Goal: Task Accomplishment & Management: Manage account settings

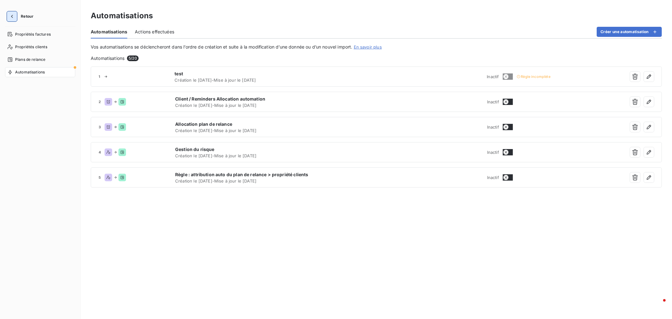
click at [11, 17] on icon "button" at bounding box center [12, 16] width 6 height 6
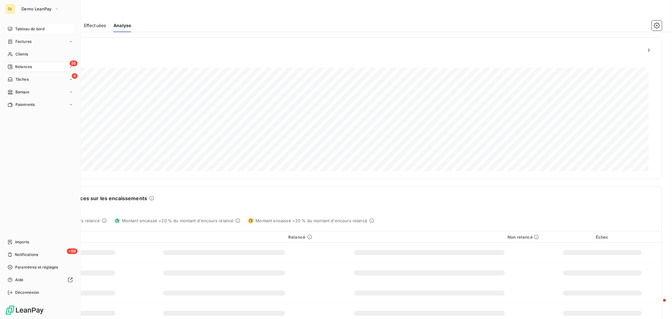
click at [30, 29] on span "Tableau de bord" at bounding box center [29, 29] width 29 height 6
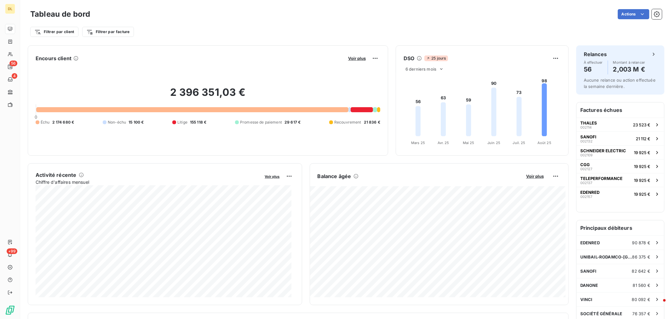
click at [407, 26] on div "Filtrer par client Filtrer par facture" at bounding box center [345, 32] width 631 height 12
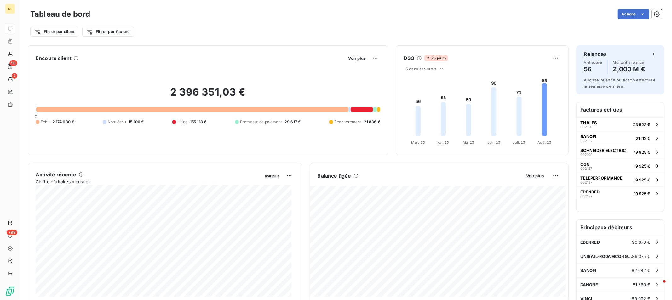
click at [355, 61] on button "Voir plus" at bounding box center [356, 58] width 21 height 6
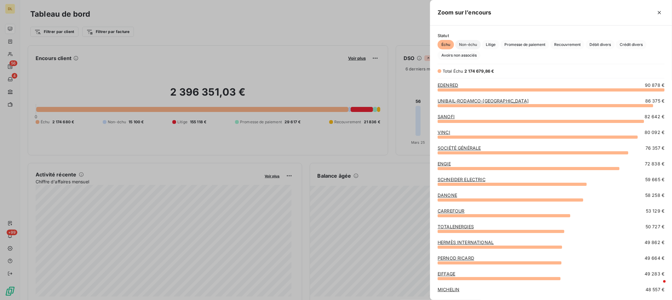
click at [465, 41] on span "Non-échu" at bounding box center [468, 44] width 26 height 9
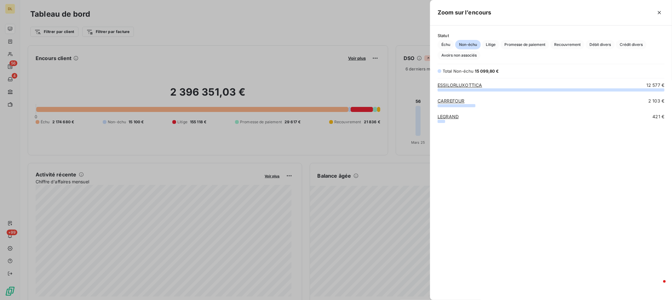
scroll to position [205, 236]
click at [657, 11] on icon "button" at bounding box center [659, 12] width 6 height 6
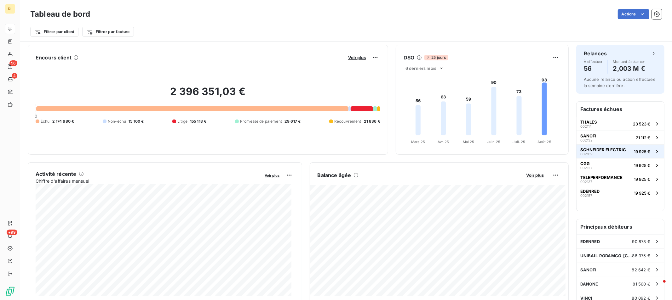
scroll to position [0, 0]
drag, startPoint x: 52, startPoint y: 122, endPoint x: 76, endPoint y: 120, distance: 24.0
click at [76, 120] on div "Échu 2 174 680 € Non-échu 15 100 € Litige 155 118 € Promesse de paiement 29 617…" at bounding box center [208, 122] width 344 height 6
click at [84, 127] on div "2 396 351,03 € 0 Échu 2 174 680 € Non-échu 15 100 € Litige 155 118 € Promesse d…" at bounding box center [208, 105] width 344 height 84
drag, startPoint x: 126, startPoint y: 122, endPoint x: 148, endPoint y: 121, distance: 22.1
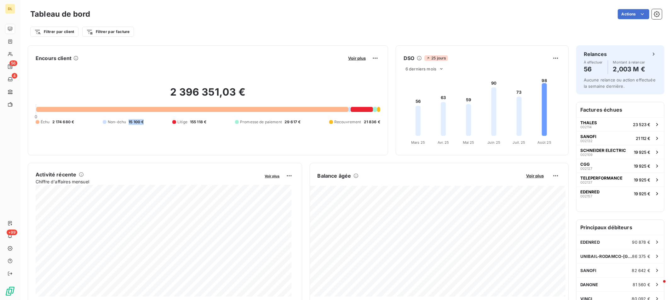
click at [148, 121] on div "Échu 2 174 680 € Non-échu 15 100 € Litige 155 118 € Promesse de paiement 29 617…" at bounding box center [208, 122] width 344 height 6
click at [142, 131] on div "2 396 351,03 € 0 Échu 2 174 680 € Non-échu 15 100 € Litige 155 118 € Promesse d…" at bounding box center [208, 105] width 344 height 84
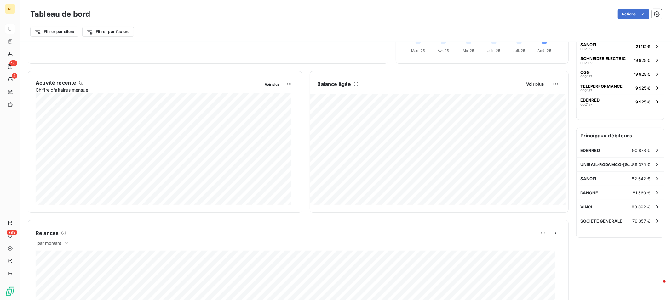
scroll to position [95, 0]
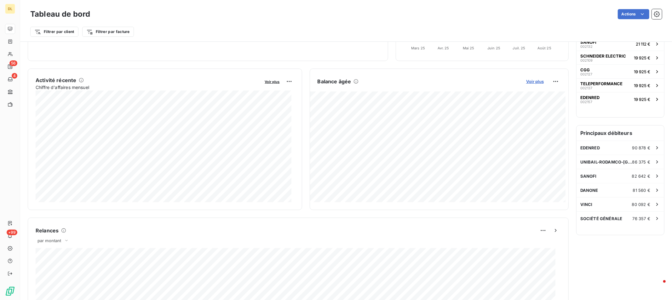
click at [532, 82] on span "Voir plus" at bounding box center [535, 81] width 18 height 5
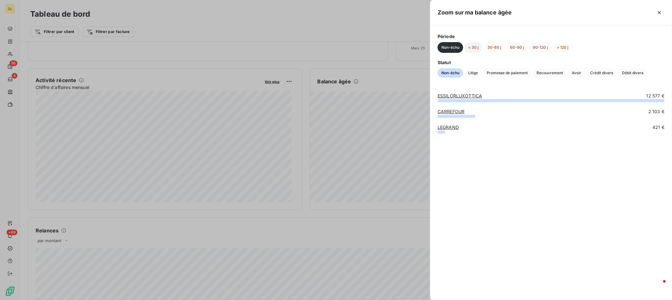
click at [472, 46] on button "< 30 j" at bounding box center [473, 47] width 18 height 11
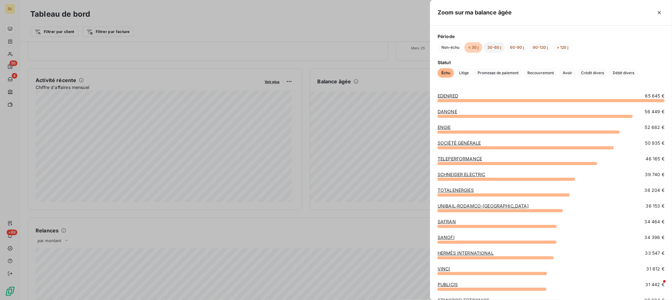
click at [496, 45] on button "30-60 j" at bounding box center [493, 47] width 21 height 11
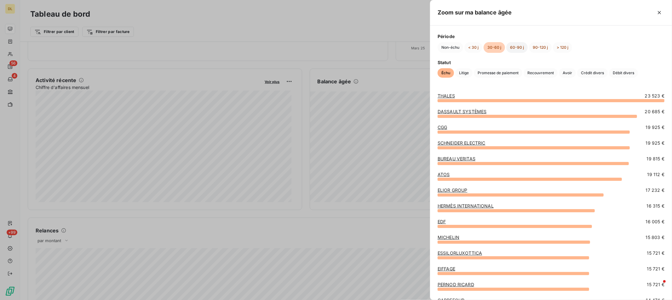
click at [518, 48] on button "60-90 j" at bounding box center [516, 47] width 21 height 11
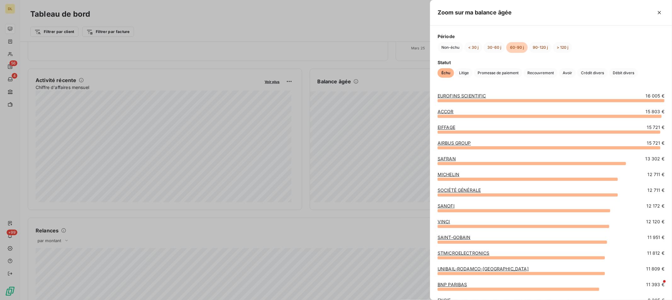
drag, startPoint x: 660, startPoint y: 12, endPoint x: 485, endPoint y: 26, distance: 176.0
click at [660, 12] on icon "button" at bounding box center [659, 12] width 6 height 6
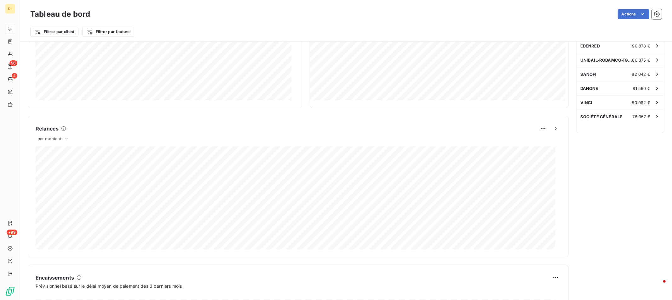
scroll to position [200, 0]
click at [57, 136] on span "par montant" at bounding box center [49, 136] width 24 height 5
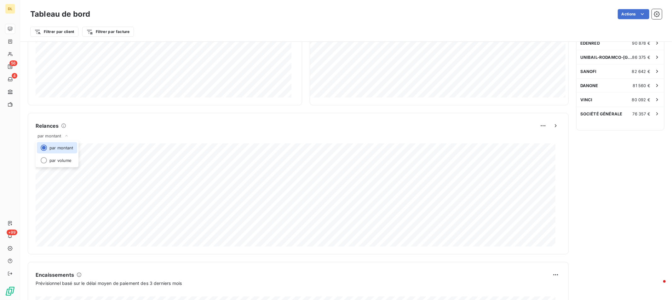
click at [214, 110] on div "Encours client Voir plus 2 396 351,03 € 0 Échu 2 174 680 € Non-échu 15 100 € Li…" at bounding box center [298, 125] width 541 height 558
click at [60, 134] on span "par montant" at bounding box center [49, 136] width 24 height 5
click at [64, 159] on li "par volume" at bounding box center [57, 160] width 40 height 11
click at [53, 137] on span "par volume" at bounding box center [48, 136] width 22 height 5
click at [62, 152] on li "par montant" at bounding box center [57, 147] width 40 height 11
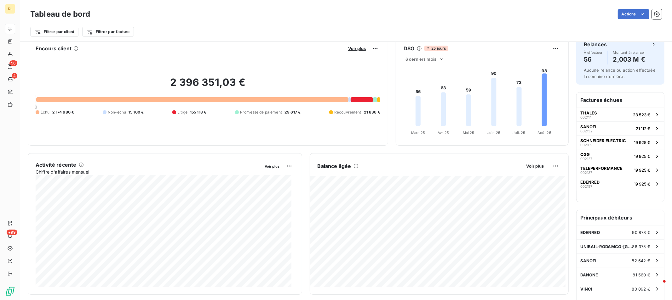
scroll to position [0, 0]
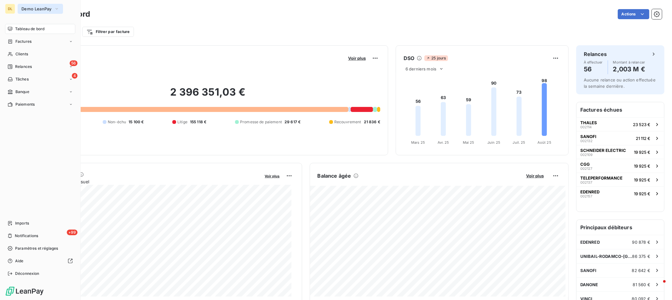
click at [48, 11] on span "Demo LeanPay" at bounding box center [36, 8] width 30 height 5
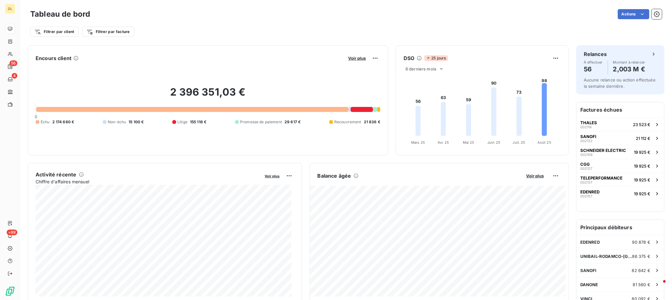
click at [206, 30] on div "Filtrer par client Filtrer par facture" at bounding box center [345, 32] width 631 height 12
click at [57, 29] on html "DL 56 4 +99 Tableau de bord Actions Filtrer par client Filtrer par facture Enco…" at bounding box center [336, 150] width 672 height 300
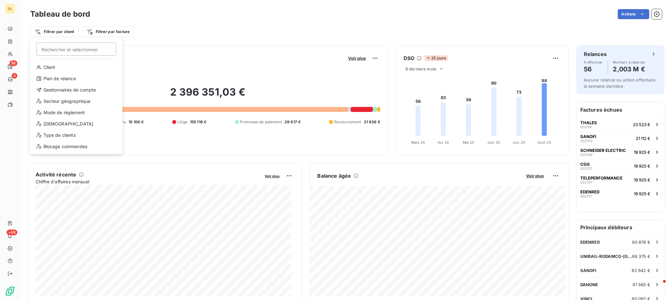
click at [212, 31] on html "DL 56 4 +99 Tableau de bord Actions Filtrer par client Rechercher et sélectionn…" at bounding box center [336, 150] width 672 height 300
click at [64, 30] on html "DL 56 4 +99 Tableau de bord Actions Filtrer par client Rechercher et sélectionn…" at bounding box center [336, 150] width 672 height 300
click at [61, 134] on div "Type de clients" at bounding box center [76, 135] width 87 height 10
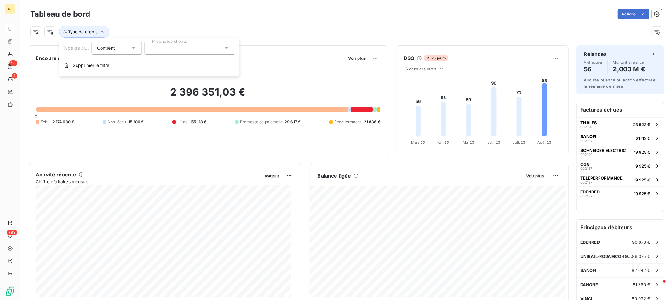
click at [193, 48] on div at bounding box center [190, 48] width 91 height 13
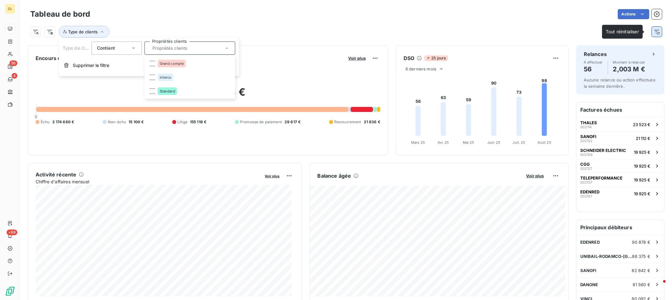
click at [654, 32] on icon "button" at bounding box center [656, 32] width 5 height 4
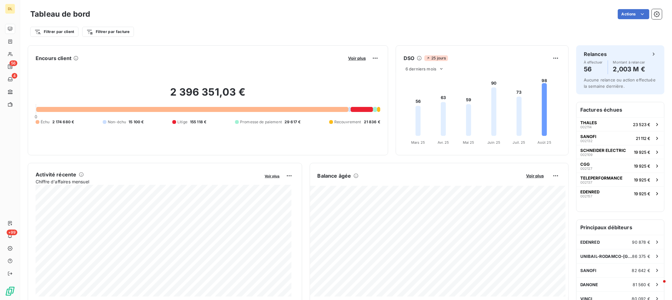
click at [345, 14] on div "Actions" at bounding box center [380, 14] width 564 height 10
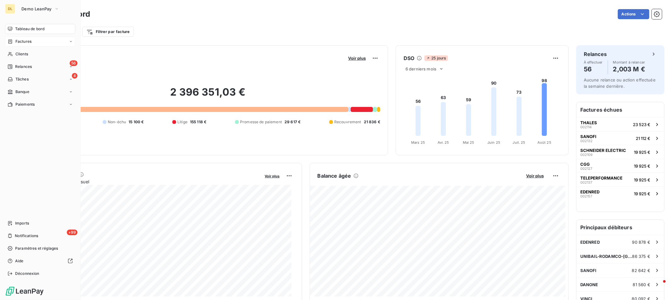
click at [36, 42] on div "Factures" at bounding box center [40, 42] width 70 height 10
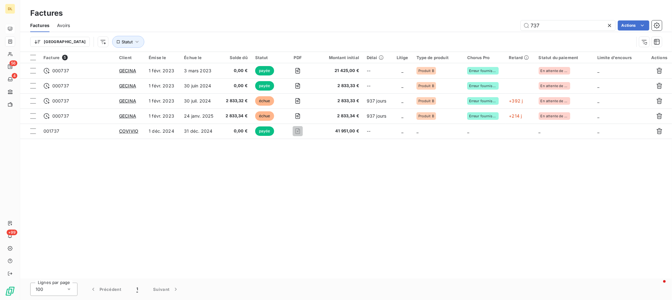
click at [610, 24] on icon at bounding box center [609, 25] width 3 height 3
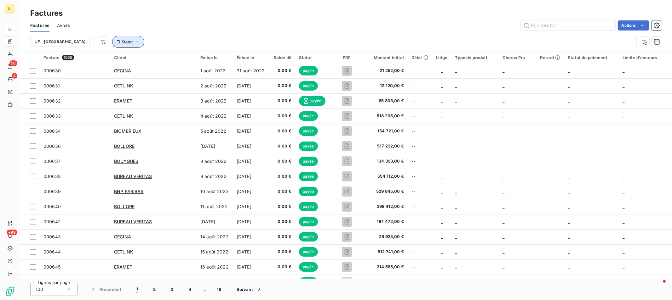
click at [134, 43] on icon "button" at bounding box center [137, 42] width 6 height 6
click at [190, 59] on div at bounding box center [196, 58] width 91 height 13
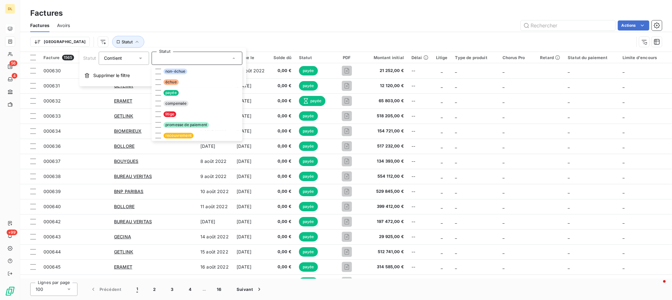
click at [316, 33] on div "Trier Statut" at bounding box center [345, 42] width 631 height 20
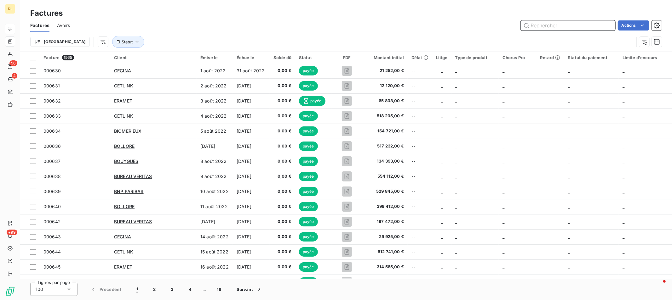
click at [559, 22] on input "text" at bounding box center [567, 25] width 94 height 10
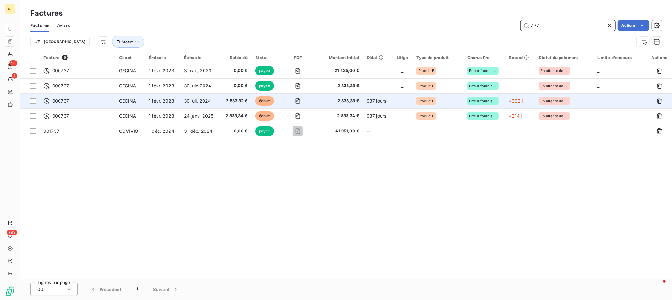
type input "737"
click at [217, 101] on td "30 juil. 2024" at bounding box center [199, 101] width 39 height 15
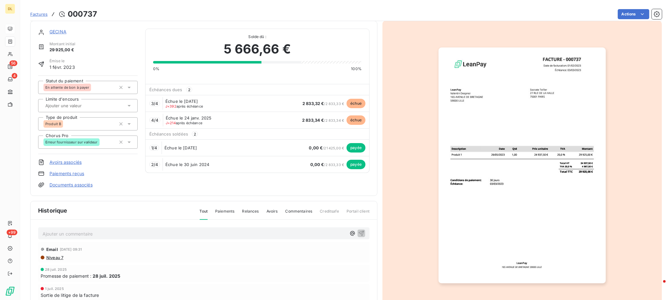
scroll to position [0, 0]
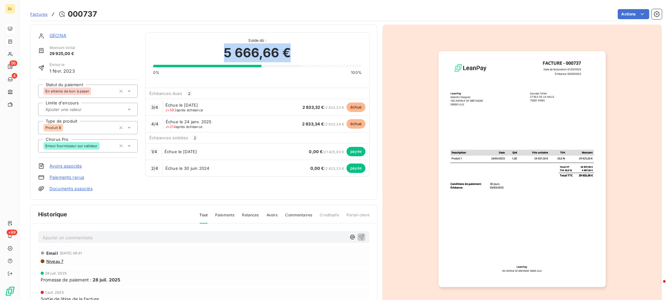
drag, startPoint x: 222, startPoint y: 54, endPoint x: 309, endPoint y: 49, distance: 87.0
click at [309, 49] on div "5 666,66 €" at bounding box center [257, 52] width 208 height 19
drag, startPoint x: 164, startPoint y: 111, endPoint x: 208, endPoint y: 109, distance: 43.5
click at [177, 110] on span "J+392 après échéance" at bounding box center [183, 110] width 37 height 4
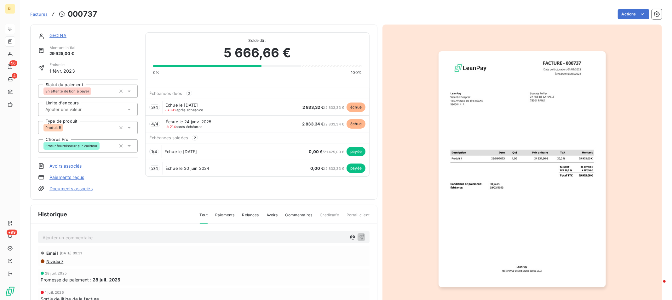
click at [222, 109] on div "3 / 4 Échue le [DATE] J+392 après échéance 2 833,32 € / 2 833,33 € échue" at bounding box center [257, 107] width 224 height 17
drag, startPoint x: 165, startPoint y: 127, endPoint x: 189, endPoint y: 126, distance: 23.9
click at [179, 126] on span "J+214 après échéance" at bounding box center [184, 127] width 37 height 4
click at [228, 118] on div "4 / 4 Échue le [DATE] J+214 après échéance 2 833,34 € / 2 833,34 € échue" at bounding box center [257, 124] width 224 height 17
click at [631, 15] on html "DL 56 4 +99 Factures 000737 Actions GECINA Montant initial 29 925,00 € Émise le…" at bounding box center [336, 150] width 672 height 300
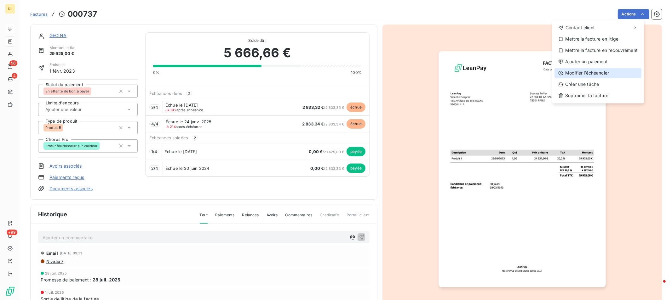
click at [596, 73] on div "Modifier l’échéancier" at bounding box center [597, 73] width 87 height 10
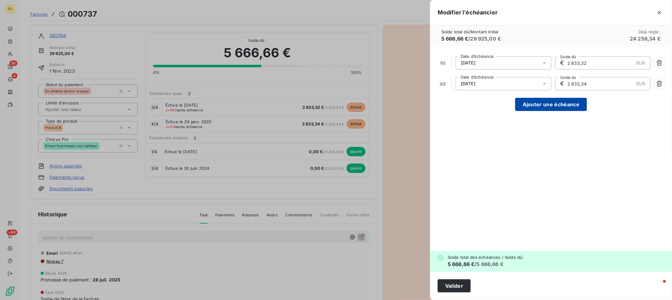
click at [549, 107] on button "Ajouter une échéance" at bounding box center [551, 104] width 72 height 13
type input "1 888,89"
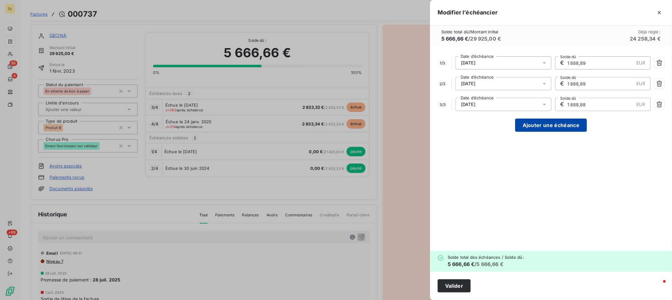
click at [551, 129] on button "Ajouter une échéance" at bounding box center [551, 125] width 72 height 13
type input "1 416,67"
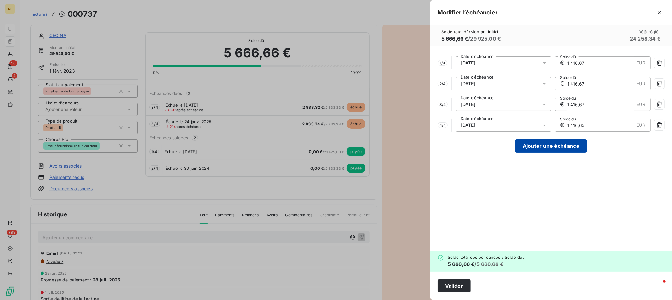
click at [548, 151] on button "Ajouter une échéance" at bounding box center [551, 145] width 72 height 13
type input "1 133,33"
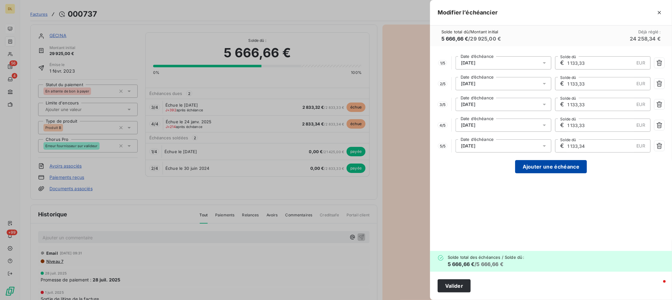
click at [547, 166] on button "Ajouter une échéance" at bounding box center [551, 166] width 72 height 13
type input "944,44"
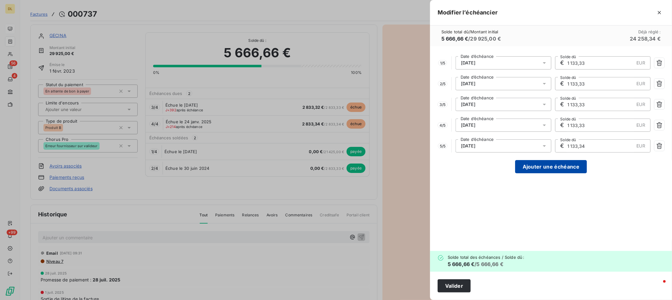
type input "944,44"
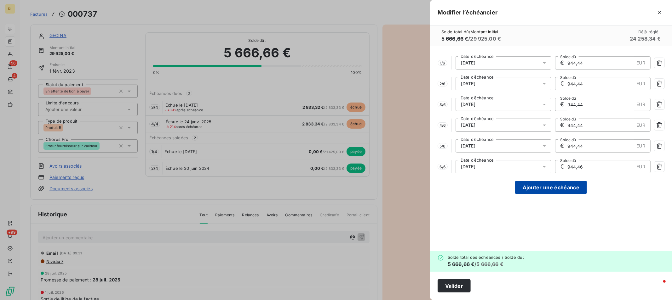
click at [545, 186] on button "Ajouter une échéance" at bounding box center [551, 187] width 72 height 13
type input "809,52"
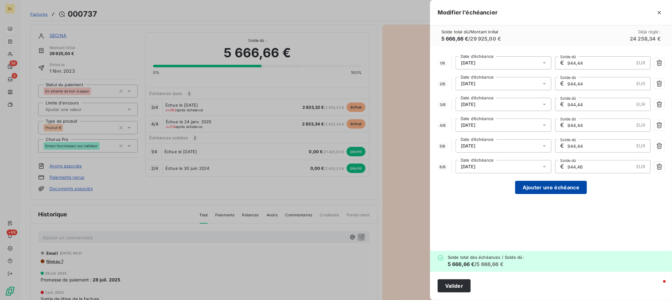
type input "809,52"
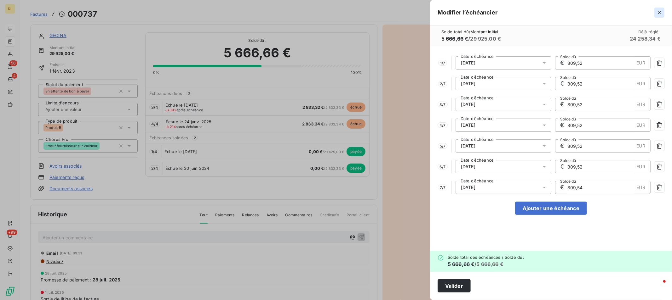
click at [659, 13] on icon "button" at bounding box center [659, 12] width 6 height 6
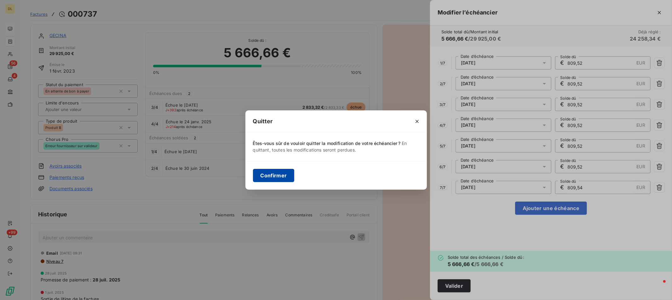
click at [277, 177] on button "Confirmer" at bounding box center [274, 175] width 42 height 13
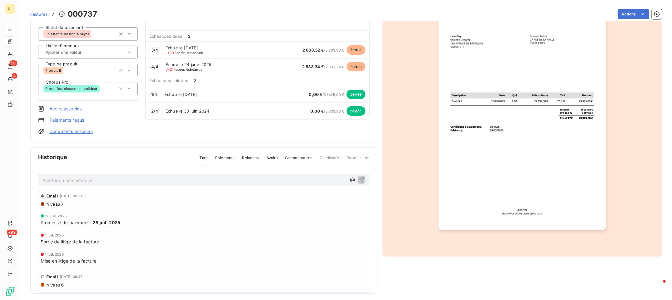
scroll to position [61, 0]
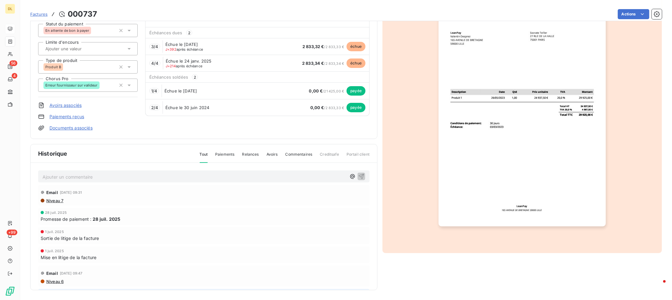
drag, startPoint x: 61, startPoint y: 193, endPoint x: 101, endPoint y: 194, distance: 40.6
click at [94, 194] on div "Email [DATE] 09:31" at bounding box center [204, 193] width 326 height 10
click at [101, 194] on div "Email [DATE] 09:31" at bounding box center [204, 193] width 326 height 10
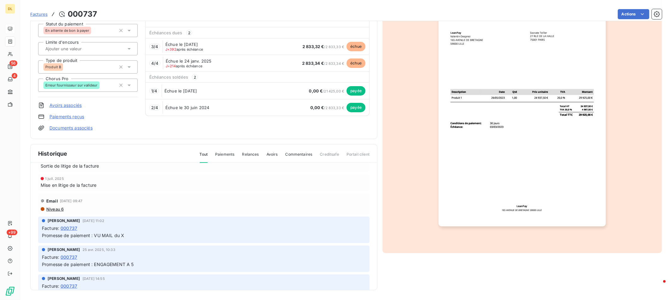
scroll to position [0, 0]
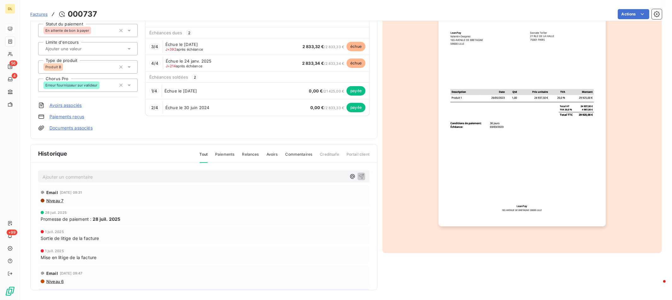
click at [135, 177] on p "Ajouter un commentaire ﻿" at bounding box center [195, 177] width 304 height 8
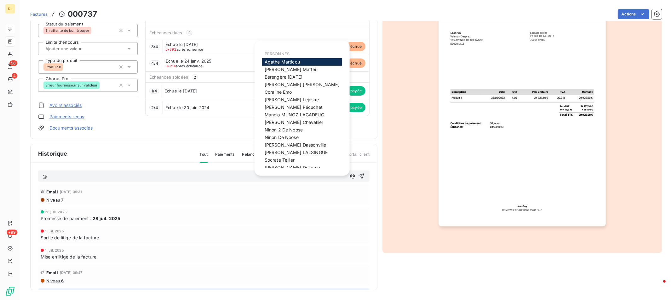
click at [106, 174] on p "@" at bounding box center [195, 176] width 304 height 7
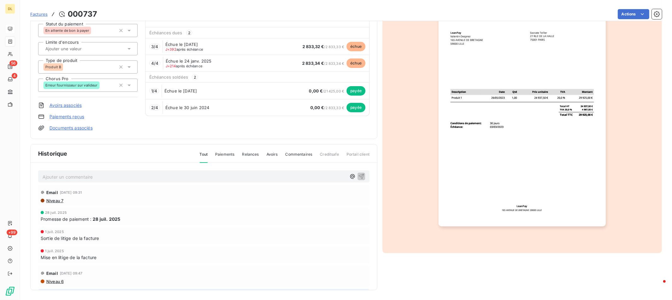
drag, startPoint x: 61, startPoint y: 193, endPoint x: 99, endPoint y: 194, distance: 38.1
click at [98, 194] on div "Email [DATE] 09:31" at bounding box center [204, 193] width 326 height 10
click at [105, 194] on div "Email [DATE] 09:31" at bounding box center [204, 193] width 326 height 10
click at [137, 178] on p "Ajouter un commentaire ﻿" at bounding box center [195, 177] width 304 height 8
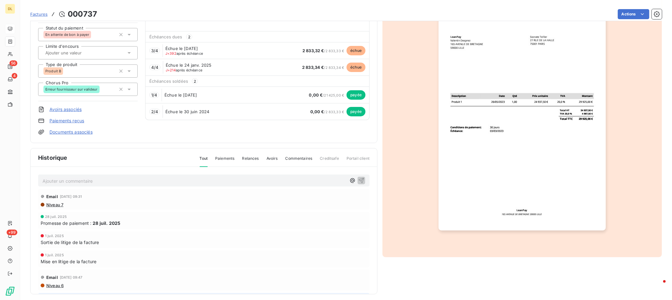
scroll to position [61, 0]
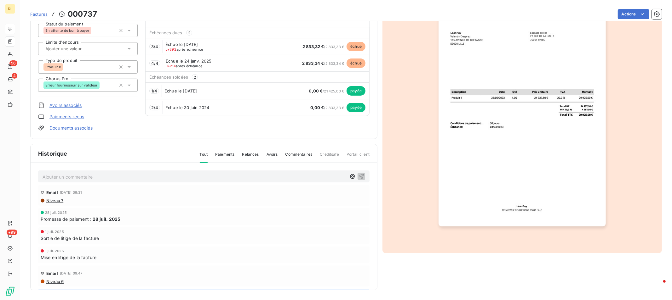
click at [225, 156] on span "Paiements" at bounding box center [224, 157] width 19 height 11
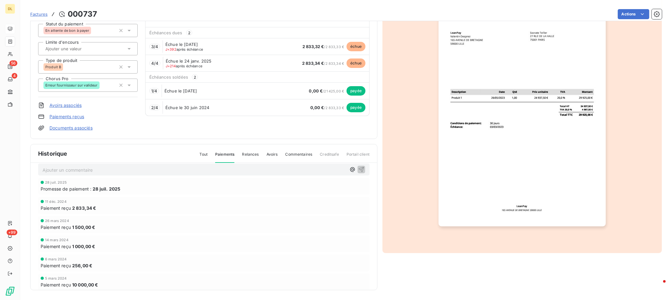
scroll to position [0, 0]
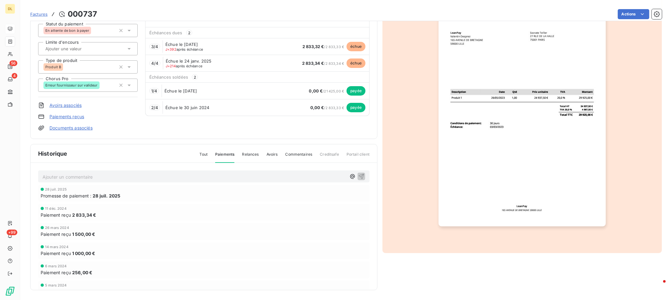
click at [249, 156] on span "Relances" at bounding box center [250, 157] width 17 height 11
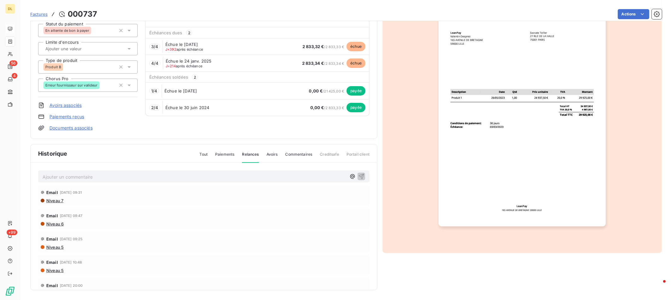
drag, startPoint x: 270, startPoint y: 159, endPoint x: 273, endPoint y: 157, distance: 3.7
click at [270, 159] on span "Avoirs" at bounding box center [271, 157] width 11 height 11
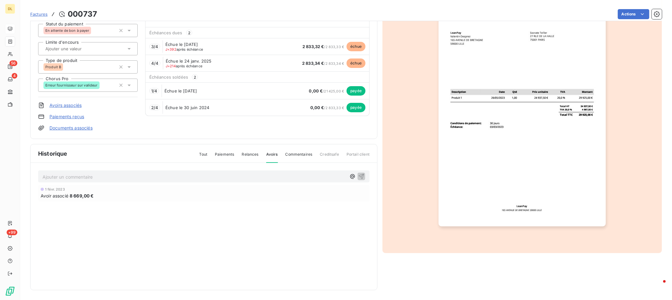
click at [298, 155] on span "Commentaires" at bounding box center [298, 157] width 27 height 11
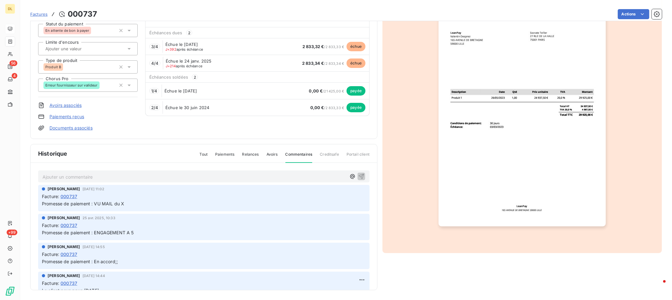
click at [205, 153] on span "Tout" at bounding box center [204, 157] width 8 height 11
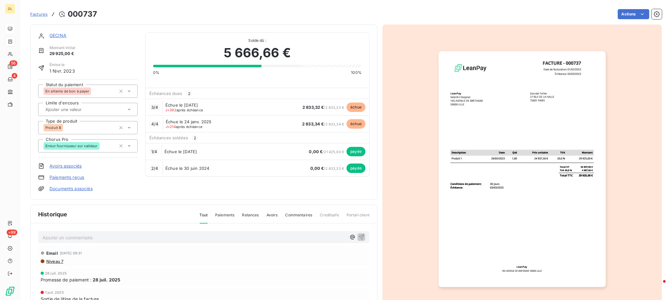
click at [59, 36] on link "GECINA" at bounding box center [57, 35] width 17 height 5
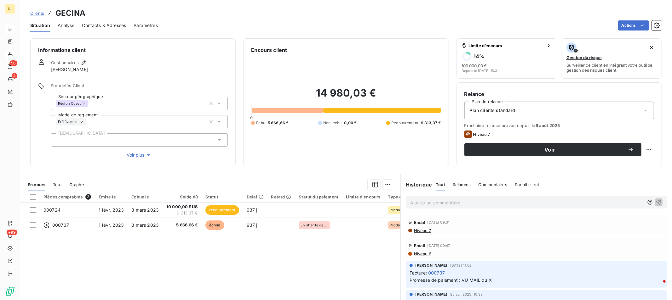
click at [106, 27] on span "Contacts & Adresses" at bounding box center [104, 25] width 44 height 6
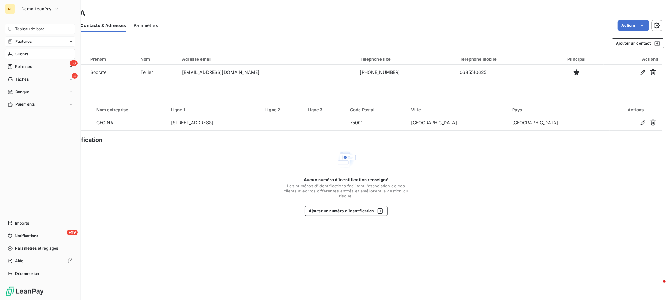
click at [15, 41] on span "Factures" at bounding box center [23, 42] width 16 height 6
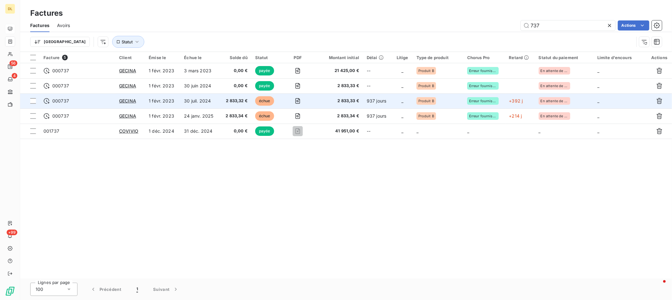
click at [207, 102] on td "30 juil. 2024" at bounding box center [199, 101] width 39 height 15
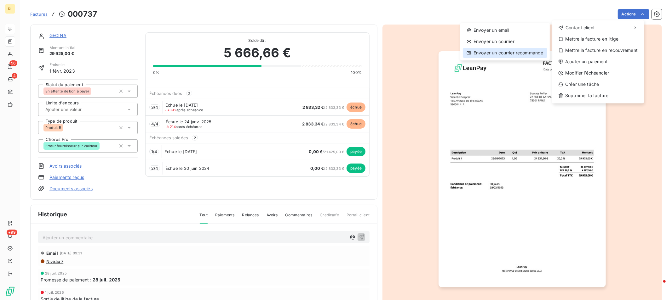
click at [514, 52] on div "Envoyer un courrier recommandé" at bounding box center [505, 53] width 84 height 10
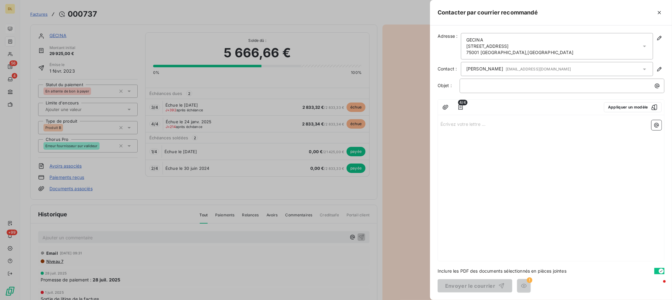
click at [476, 127] on p "Écrivez votre lettre ... ﻿" at bounding box center [550, 123] width 221 height 7
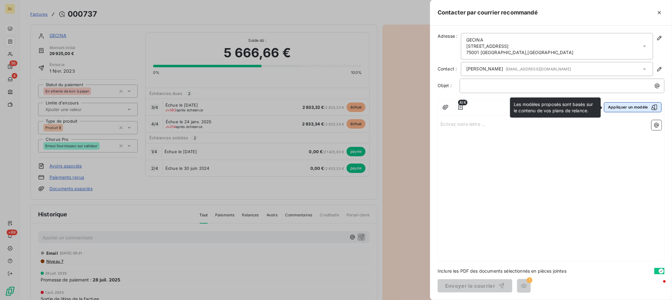
click at [636, 108] on button "Appliquer un modèle" at bounding box center [633, 107] width 58 height 10
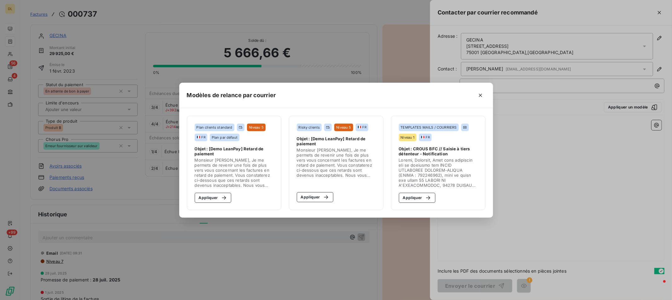
drag, startPoint x: 349, startPoint y: 90, endPoint x: 409, endPoint y: 92, distance: 60.2
click at [404, 92] on div "Modèles de relance par courrier" at bounding box center [336, 96] width 314 height 26
click at [480, 96] on icon "button" at bounding box center [480, 95] width 6 height 6
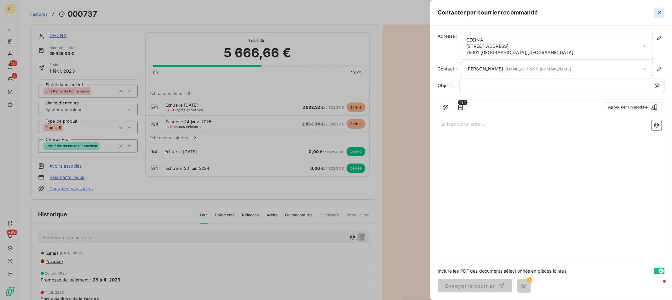
click at [657, 11] on icon "button" at bounding box center [659, 12] width 6 height 6
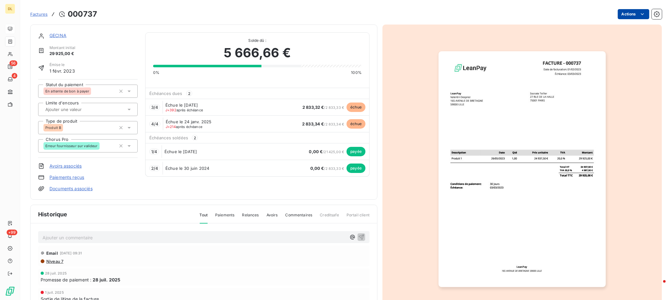
click at [628, 13] on html "DL 56 4 +99 Factures 000737 Actions GECINA Montant initial 29 925,00 € Émise le…" at bounding box center [336, 150] width 672 height 300
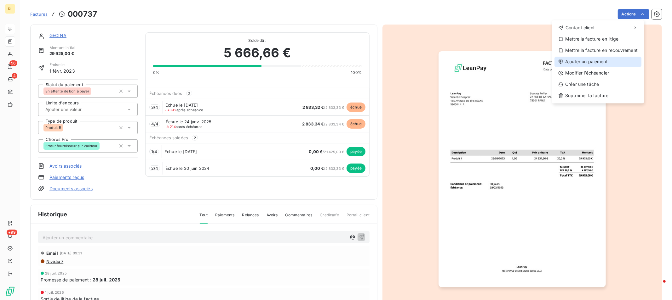
click at [577, 62] on div "Ajouter un paiement" at bounding box center [597, 62] width 87 height 10
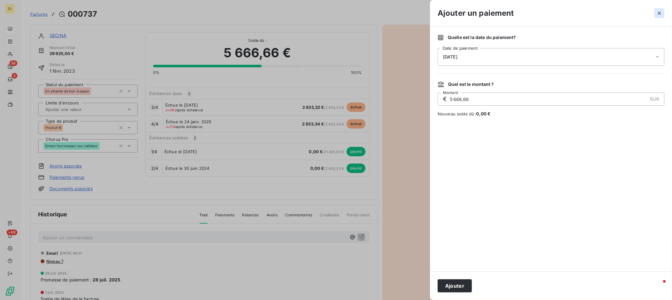
click at [659, 13] on icon "button" at bounding box center [658, 13] width 3 height 3
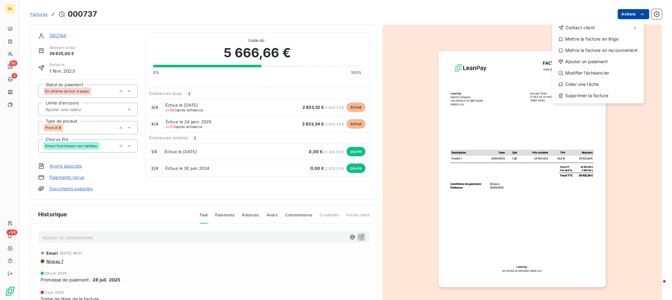
click at [631, 15] on html "DL 56 4 +99 Factures 000737 Actions Contact client Mettre la facture en litige …" at bounding box center [336, 150] width 672 height 300
click at [613, 84] on div "Créer une tâche" at bounding box center [597, 84] width 87 height 10
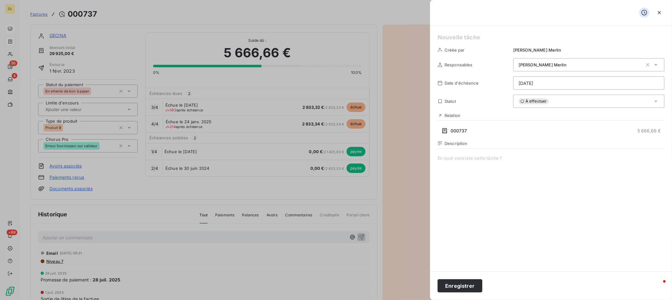
click at [486, 164] on span at bounding box center [550, 215] width 227 height 121
click at [660, 11] on icon "button" at bounding box center [659, 12] width 6 height 6
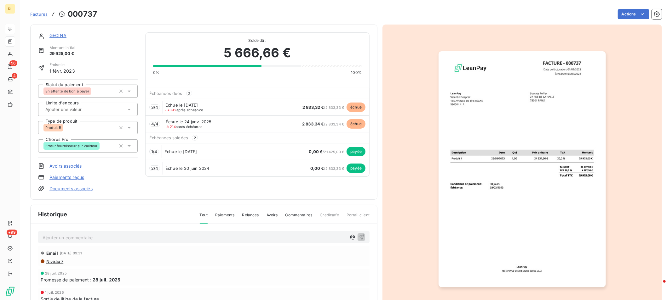
click at [40, 12] on span "Factures" at bounding box center [38, 14] width 17 height 5
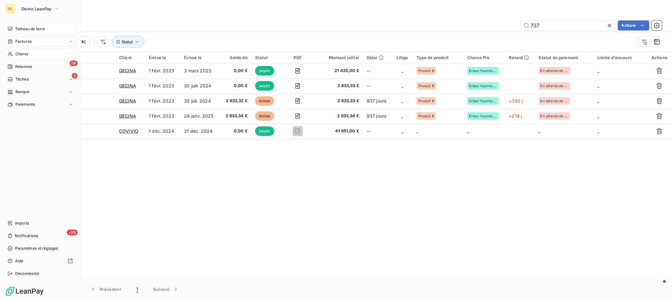
click at [17, 55] on span "Clients" at bounding box center [21, 54] width 13 height 6
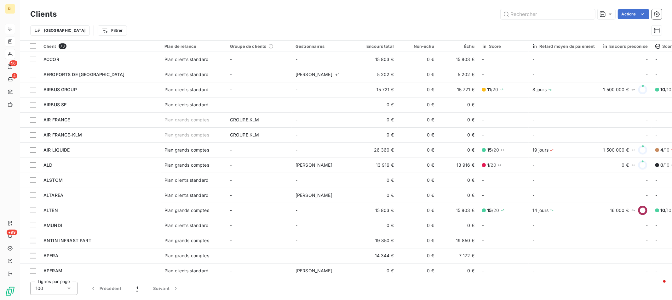
click at [237, 22] on div "Trier Filtrer" at bounding box center [345, 31] width 631 height 20
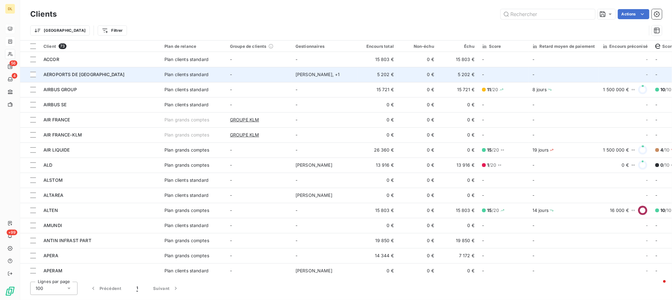
click at [100, 74] on div "AEROPORTS DE [GEOGRAPHIC_DATA]" at bounding box center [99, 74] width 113 height 6
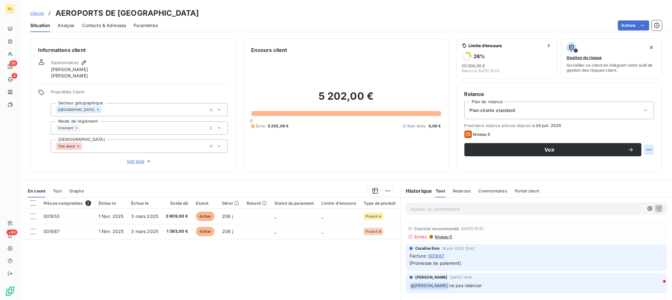
click at [642, 150] on html "DL 56 4 +99 Clients AEROPORTS DE PARIS Situation Analyse Contacts & Adresses Pa…" at bounding box center [336, 150] width 672 height 300
drag, startPoint x: 511, startPoint y: 160, endPoint x: 503, endPoint y: 162, distance: 8.3
click at [510, 160] on html "DL 56 4 +99 Clients AEROPORTS DE PARIS Situation Analyse Contacts & Adresses Pa…" at bounding box center [336, 150] width 672 height 300
click at [64, 24] on span "Analyse" at bounding box center [66, 25] width 17 height 6
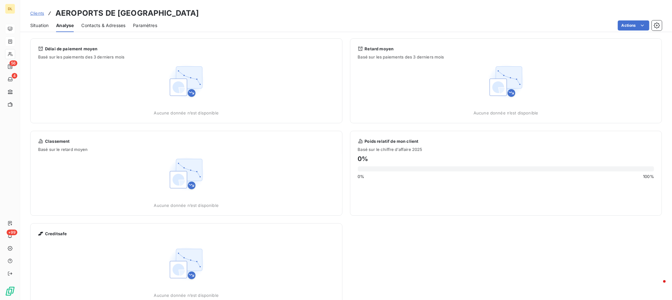
click at [96, 24] on span "Contacts & Adresses" at bounding box center [103, 25] width 44 height 6
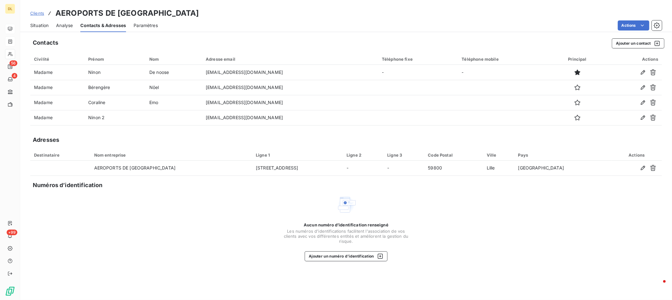
click at [40, 26] on span "Situation" at bounding box center [39, 25] width 18 height 6
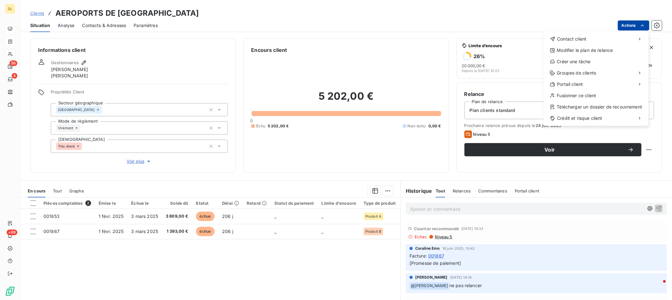
click at [636, 28] on html "DL 56 4 +99 Clients AEROPORTS DE PARIS Situation Analyse Contacts & Adresses Pa…" at bounding box center [336, 150] width 672 height 300
click at [498, 21] on html "DL 56 4 +99 Clients AEROPORTS DE PARIS Situation Analyse Contacts & Adresses Pa…" at bounding box center [336, 150] width 672 height 300
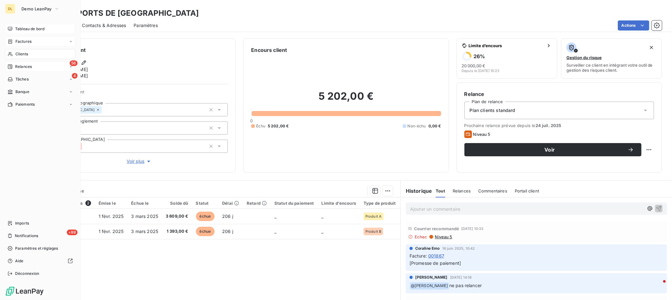
click at [26, 68] on span "Relances" at bounding box center [23, 67] width 17 height 6
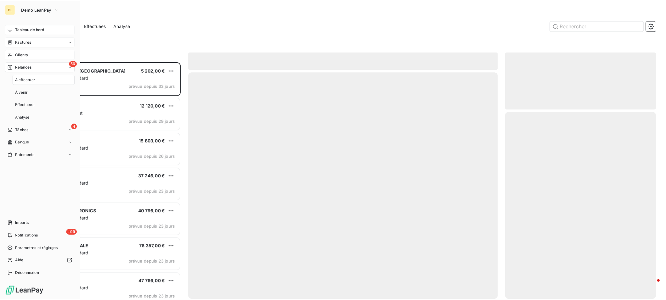
scroll to position [233, 147]
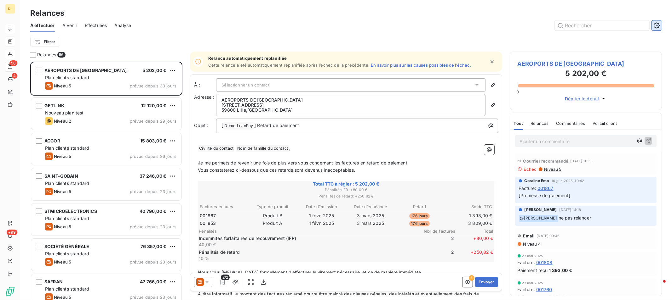
click at [659, 25] on icon "button" at bounding box center [656, 25] width 6 height 6
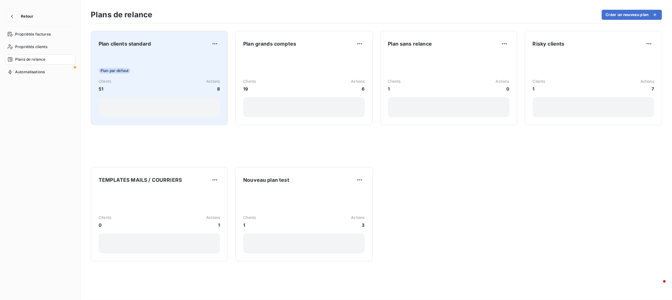
click at [170, 74] on div "Plan par défaut Clients 51 Actions 8" at bounding box center [159, 86] width 121 height 64
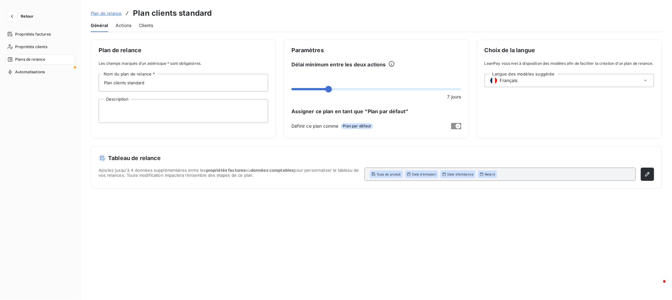
click at [125, 24] on span "Actions" at bounding box center [124, 25] width 16 height 6
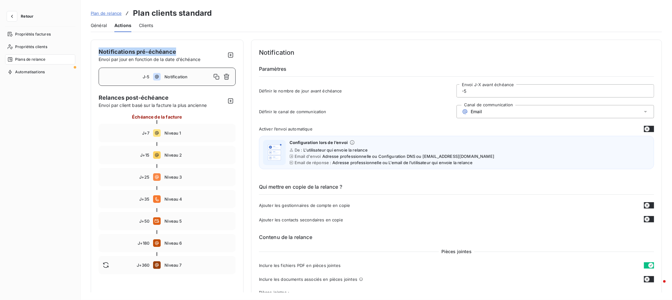
drag, startPoint x: 99, startPoint y: 50, endPoint x: 180, endPoint y: 54, distance: 81.3
click at [180, 54] on div "Notifications pré-échéance Envoi par jour en fonction de la date d’échéance" at bounding box center [150, 55] width 102 height 15
click at [183, 53] on div "Notifications pré-échéance Envoi par jour en fonction de la date d’échéance" at bounding box center [150, 55] width 102 height 15
drag, startPoint x: 479, startPoint y: 92, endPoint x: 441, endPoint y: 90, distance: 37.2
click at [443, 90] on div "Définir le nombre de jour avant échéance -5 Envoi J-X avant échéance" at bounding box center [456, 92] width 395 height 17
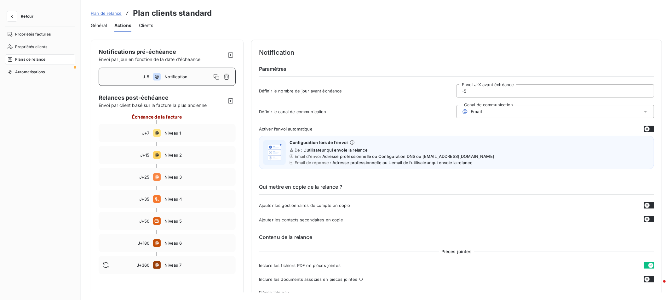
click at [499, 111] on div "Email" at bounding box center [554, 111] width 197 height 13
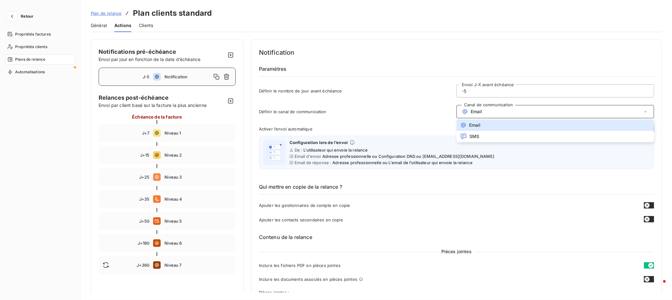
drag, startPoint x: 406, startPoint y: 74, endPoint x: 416, endPoint y: 88, distance: 17.6
click at [406, 75] on h6 "Paramètres" at bounding box center [456, 71] width 395 height 12
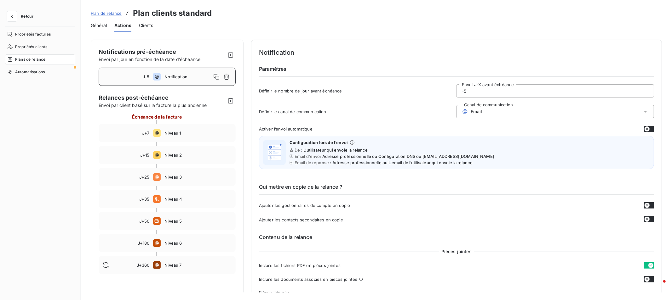
click at [644, 130] on icon "button" at bounding box center [646, 129] width 5 height 5
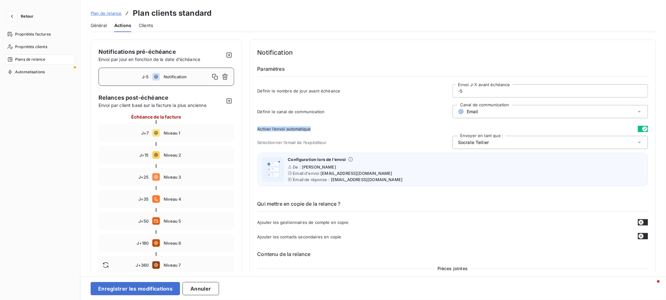
drag, startPoint x: 257, startPoint y: 129, endPoint x: 324, endPoint y: 130, distance: 67.1
click at [324, 130] on div "Activer l’envoi automatique" at bounding box center [453, 129] width 391 height 6
click at [529, 144] on div "[PERSON_NAME]" at bounding box center [551, 142] width 196 height 13
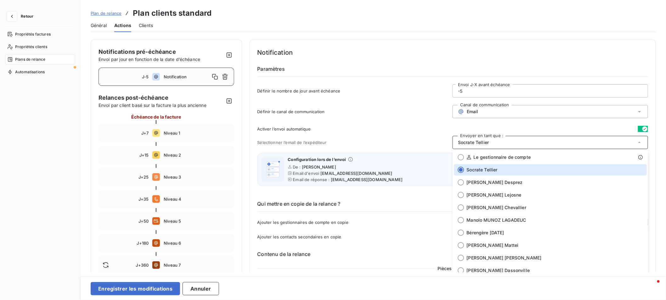
click at [401, 58] on div "Notification Paramètres Définir le nombre de jour avant échéance -5 Envoi J-X a…" at bounding box center [453, 75] width 391 height 54
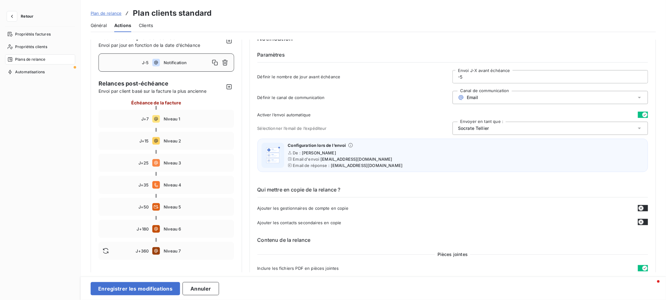
scroll to position [105, 0]
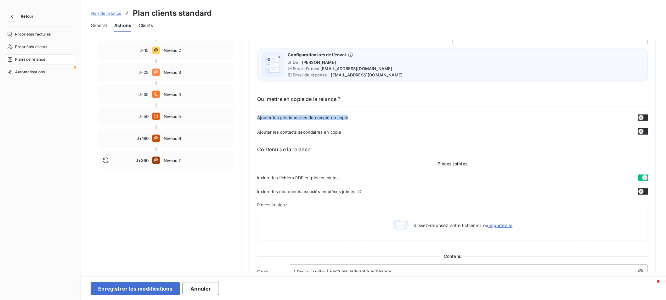
drag, startPoint x: 257, startPoint y: 118, endPoint x: 353, endPoint y: 120, distance: 96.1
click at [353, 120] on div "Ajouter les gestionnaires de compte en copie" at bounding box center [453, 118] width 391 height 6
drag, startPoint x: 374, startPoint y: 128, endPoint x: 367, endPoint y: 128, distance: 7.2
click at [374, 128] on div "Qui mettre en copie de la relance ? Ajouter les gestionnaires de compte en copi…" at bounding box center [453, 110] width 391 height 50
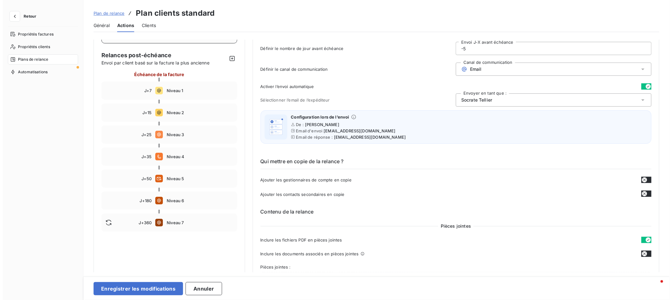
scroll to position [0, 0]
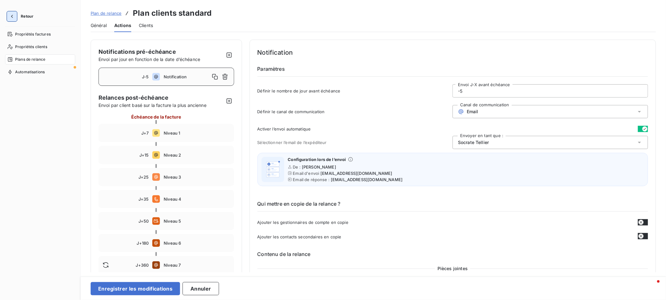
click at [13, 16] on icon "button" at bounding box center [12, 16] width 6 height 6
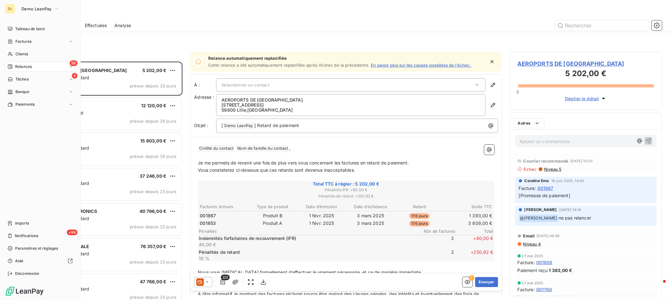
scroll to position [233, 147]
click at [33, 249] on span "Paramètres et réglages" at bounding box center [36, 249] width 43 height 6
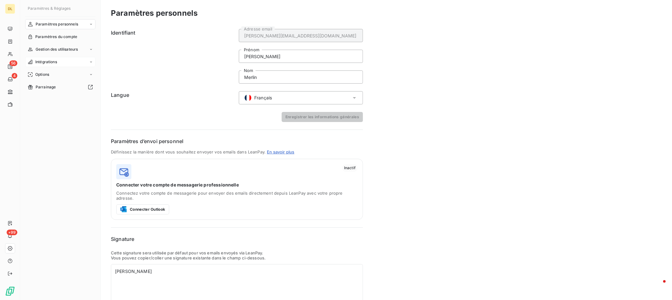
click at [83, 60] on div "Intégrations" at bounding box center [60, 62] width 70 height 10
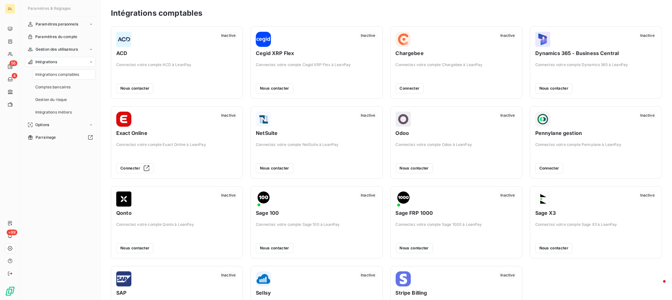
click at [84, 60] on div "Intégrations" at bounding box center [60, 62] width 70 height 10
click at [80, 75] on div "Options" at bounding box center [60, 75] width 70 height 10
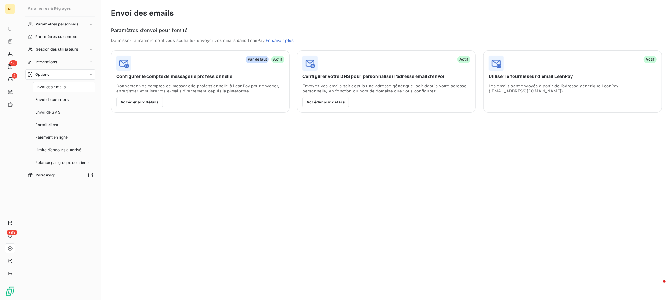
drag, startPoint x: 488, startPoint y: 76, endPoint x: 570, endPoint y: 75, distance: 81.9
click at [570, 75] on span "Utiliser le fournisseur d’email LeanPay" at bounding box center [572, 76] width 168 height 6
click at [330, 103] on button "Accéder aux détails" at bounding box center [325, 102] width 47 height 10
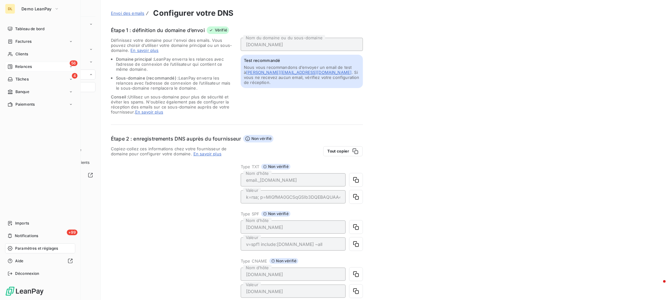
click at [37, 70] on div "56 Relances" at bounding box center [40, 67] width 70 height 10
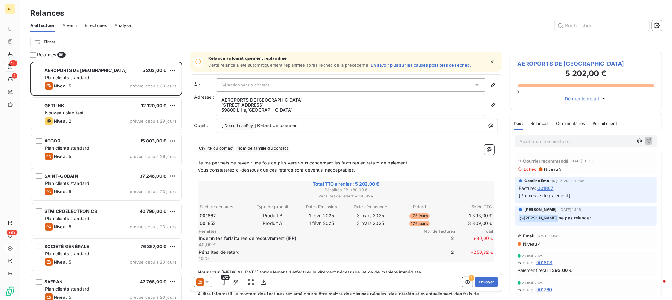
scroll to position [233, 147]
click at [659, 23] on icon "button" at bounding box center [656, 25] width 6 height 6
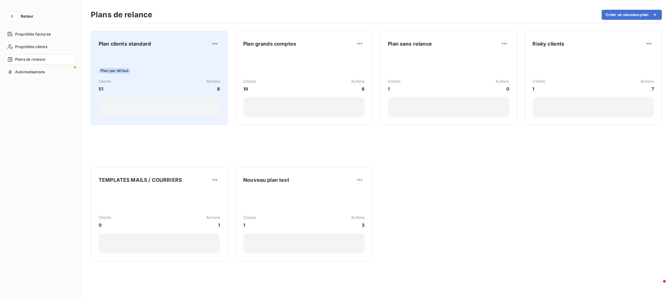
click at [206, 78] on div "Plan par défaut Clients 51 Actions 8" at bounding box center [159, 86] width 121 height 64
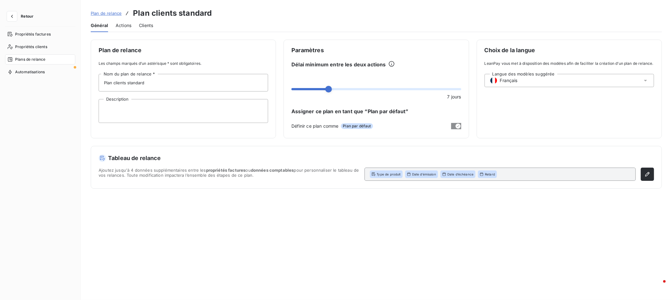
click at [129, 23] on span "Actions" at bounding box center [124, 25] width 16 height 6
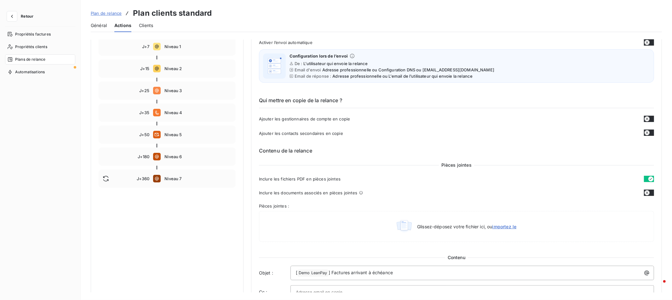
scroll to position [105, 0]
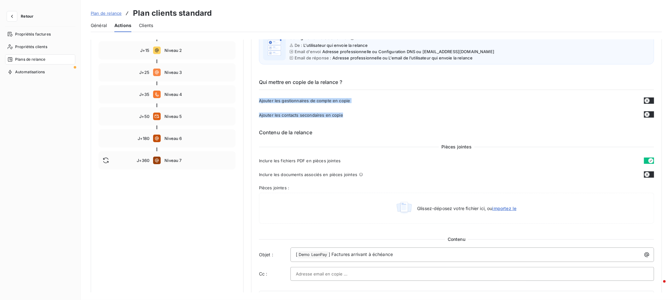
drag, startPoint x: 259, startPoint y: 101, endPoint x: 378, endPoint y: 116, distance: 120.9
click at [370, 112] on div "Qui mettre en copie de la relance ? Ajouter les gestionnaires de compte en copi…" at bounding box center [456, 93] width 395 height 50
click at [381, 117] on div "Ajouter les contacts secondaires en copie" at bounding box center [456, 114] width 395 height 7
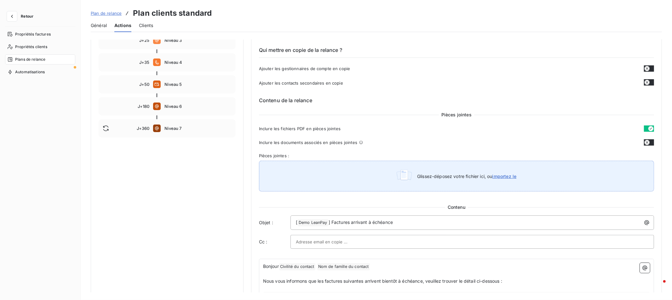
scroll to position [140, 0]
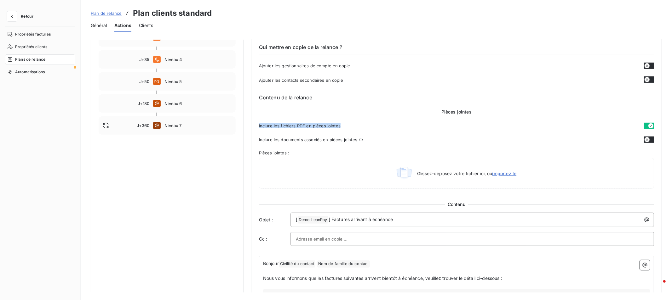
drag, startPoint x: 261, startPoint y: 125, endPoint x: 356, endPoint y: 125, distance: 94.8
click at [356, 125] on div "Notification Paramètres Définir le nombre de jour avant échéance -5 Envoi J-X a…" at bounding box center [456, 177] width 411 height 555
click at [356, 125] on div "Inclure les fichiers PDF en pièces jointes" at bounding box center [456, 126] width 395 height 6
drag, startPoint x: 259, startPoint y: 140, endPoint x: 383, endPoint y: 142, distance: 124.7
click at [377, 143] on div "Inclure les documents associés en pièces jointes" at bounding box center [450, 140] width 382 height 6
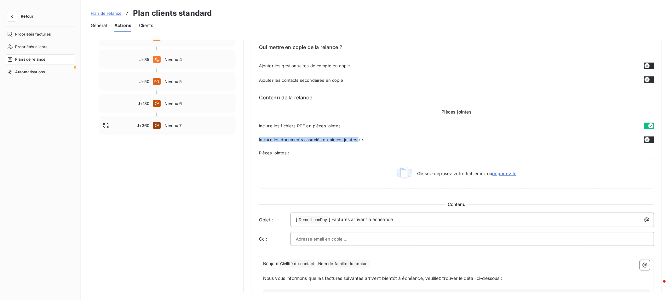
click at [385, 141] on div "Inclure les documents associés en pièces jointes" at bounding box center [450, 140] width 382 height 6
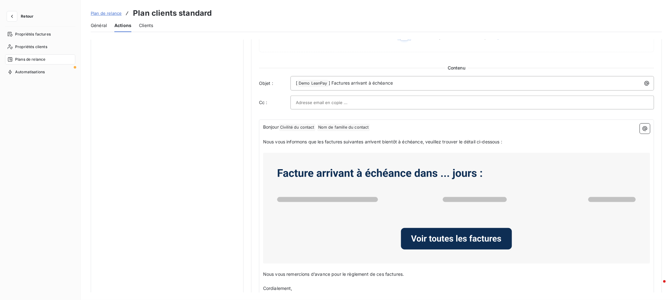
scroll to position [280, 0]
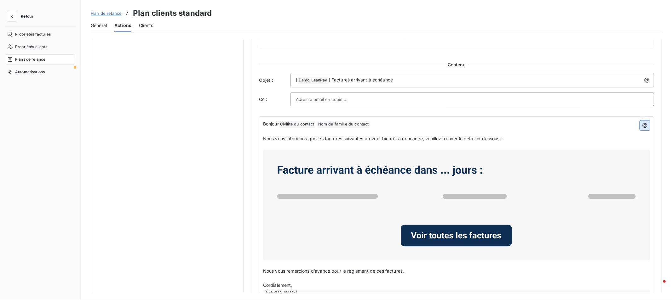
click at [640, 130] on button "button" at bounding box center [644, 126] width 10 height 10
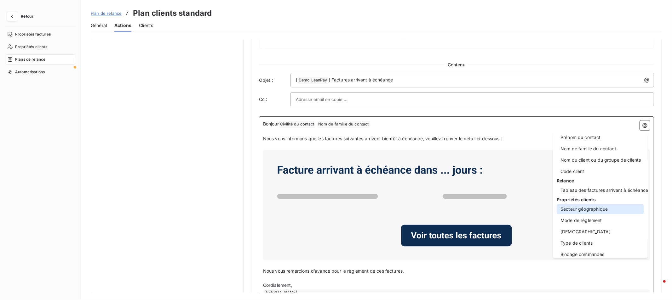
scroll to position [63, 0]
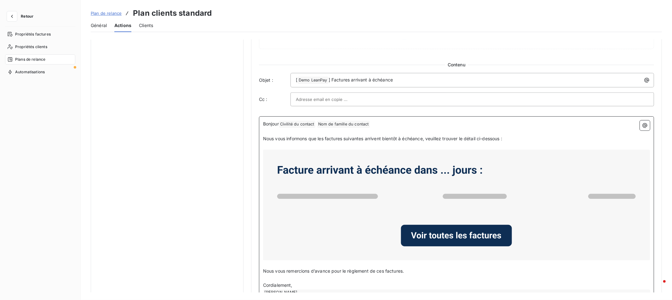
click at [244, 113] on html "Retour Propriétés factures Propriétés clients Plans de relance Automatisations …" at bounding box center [336, 150] width 672 height 300
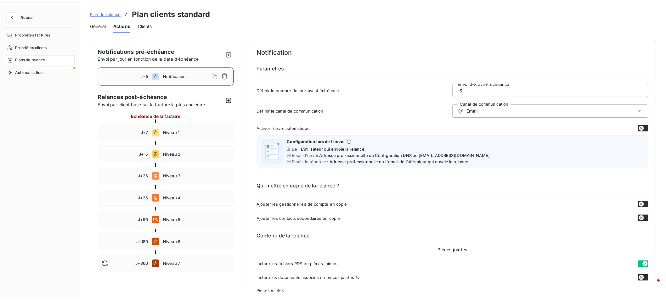
scroll to position [0, 0]
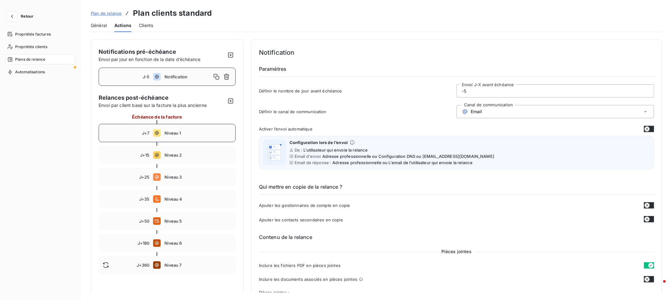
click at [171, 129] on div "J+7 Niveau 1" at bounding box center [167, 133] width 137 height 18
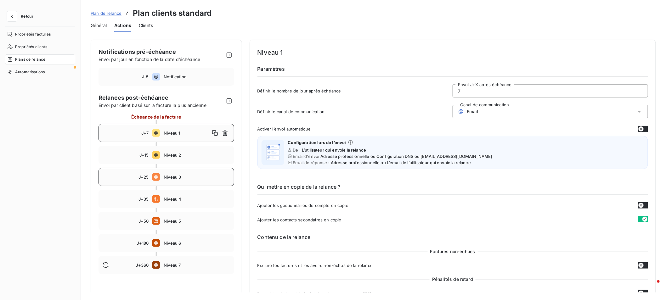
click at [175, 178] on span "Niveau 3" at bounding box center [197, 177] width 66 height 5
click at [168, 132] on span "Niveau 1" at bounding box center [197, 133] width 66 height 5
click at [493, 112] on div "Email" at bounding box center [551, 111] width 196 height 13
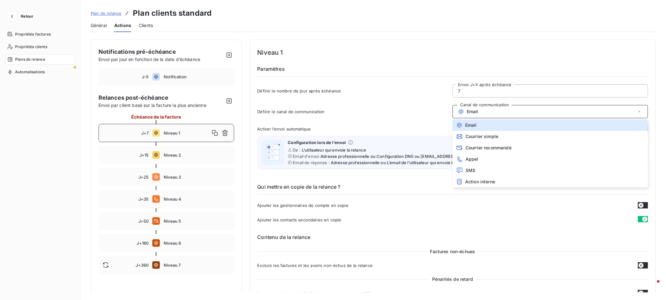
click at [410, 39] on div "Plan de relance Plan clients standard Général Actions Clients Notifications pré…" at bounding box center [374, 150] width 586 height 300
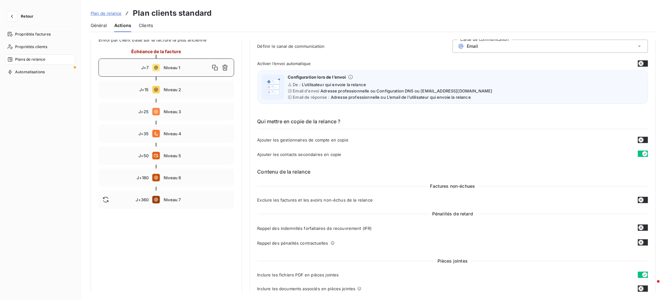
scroll to position [70, 0]
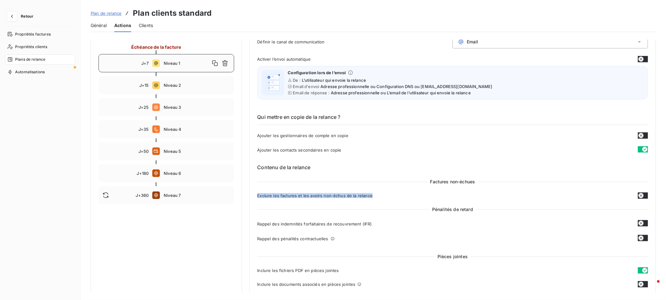
drag, startPoint x: 256, startPoint y: 196, endPoint x: 383, endPoint y: 202, distance: 126.4
drag, startPoint x: 397, startPoint y: 199, endPoint x: 392, endPoint y: 198, distance: 4.7
click at [397, 198] on div "Exclure les factures et les avoirs non-échus de la relance" at bounding box center [453, 196] width 391 height 6
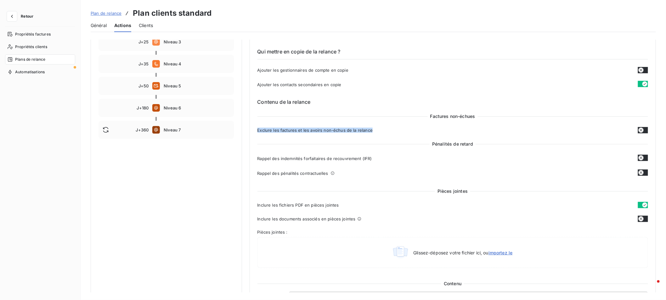
scroll to position [140, 0]
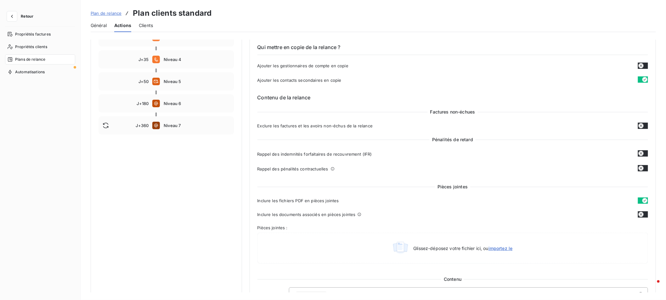
click at [369, 163] on div "Rappel des indemnités forfaitaires de recouvrement (IFR) Pénalité + 40,00€ Rapp…" at bounding box center [453, 164] width 391 height 26
drag, startPoint x: 257, startPoint y: 153, endPoint x: 363, endPoint y: 175, distance: 109.0
click at [363, 176] on div "Rappel des indemnités forfaitaires de recouvrement (IFR) Pénalité + 40,00€ Rapp…" at bounding box center [453, 164] width 391 height 26
click at [373, 168] on div "Rappel des pénalités contractuelles" at bounding box center [453, 168] width 391 height 7
click at [375, 169] on div "Rappel des pénalités contractuelles" at bounding box center [453, 168] width 391 height 7
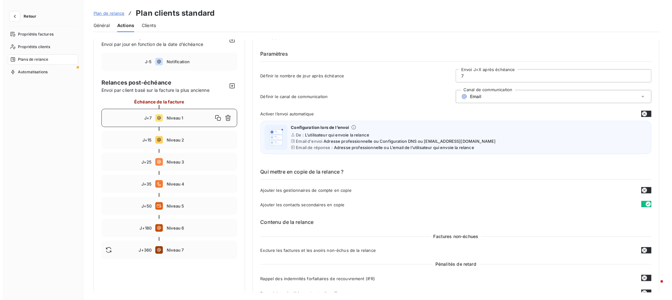
scroll to position [0, 0]
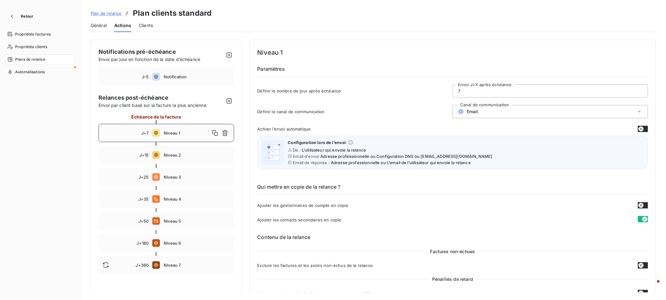
click at [485, 110] on div "Email" at bounding box center [551, 111] width 196 height 13
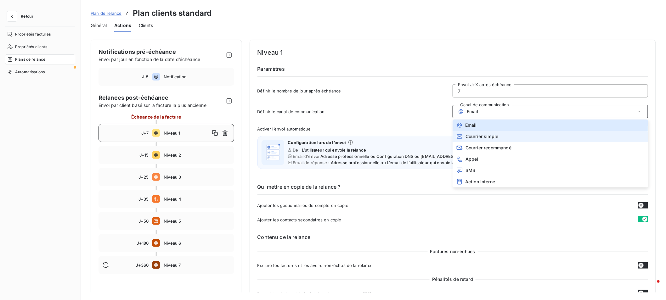
click at [490, 139] on span "Courrier simple" at bounding box center [482, 136] width 33 height 5
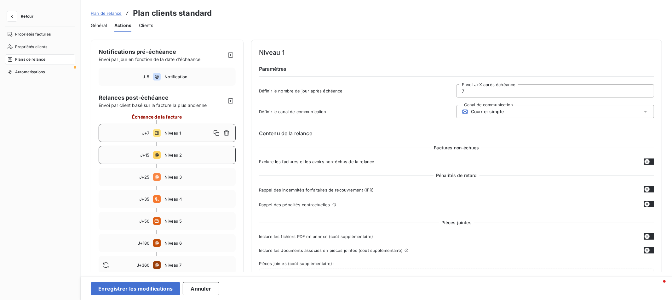
click at [179, 156] on span "Niveau 2" at bounding box center [197, 155] width 67 height 5
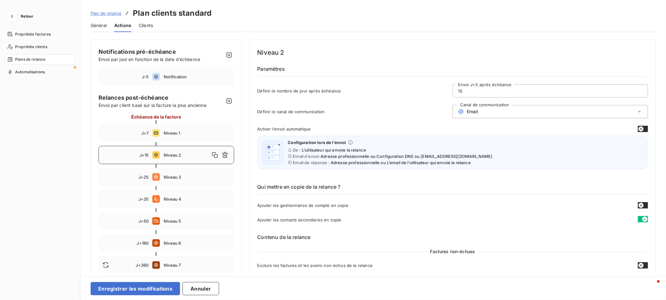
click at [516, 111] on div "Email" at bounding box center [551, 111] width 196 height 13
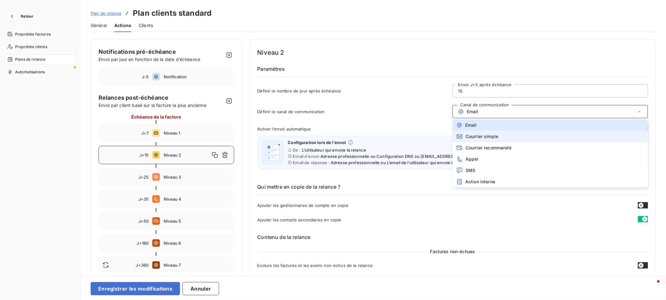
click at [511, 134] on li "Courrier simple" at bounding box center [551, 136] width 196 height 11
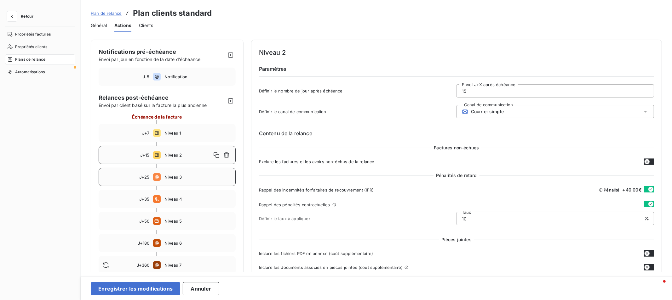
click at [175, 183] on div "J+25 Niveau 3" at bounding box center [167, 177] width 137 height 18
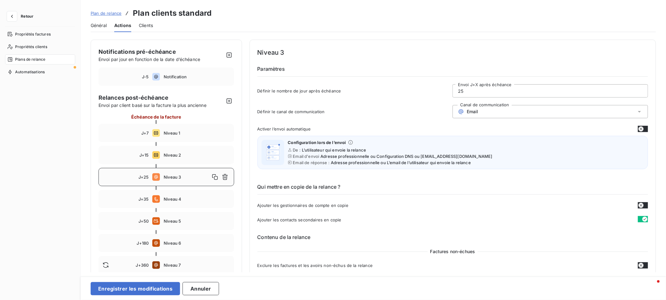
click at [505, 113] on div "Email" at bounding box center [551, 111] width 196 height 13
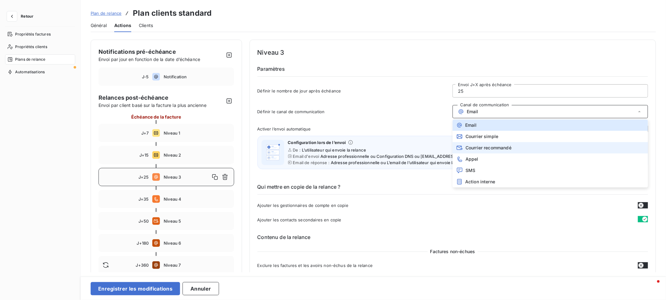
click at [505, 149] on span "Courrier recommandé" at bounding box center [489, 147] width 46 height 5
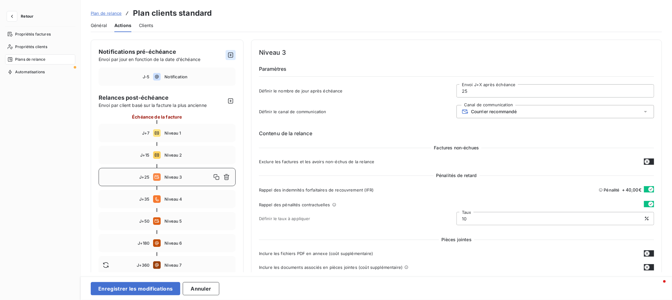
click at [232, 54] on icon "button" at bounding box center [230, 55] width 5 height 5
type input "-10"
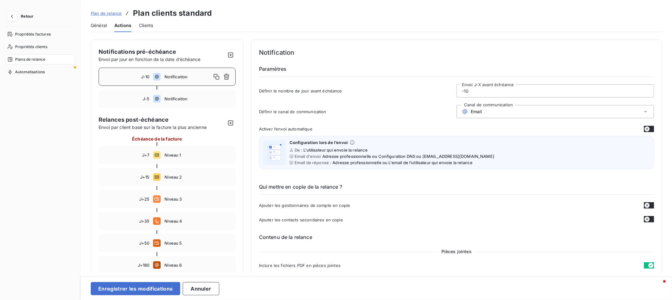
click at [148, 25] on span "Clients" at bounding box center [146, 25] width 14 height 6
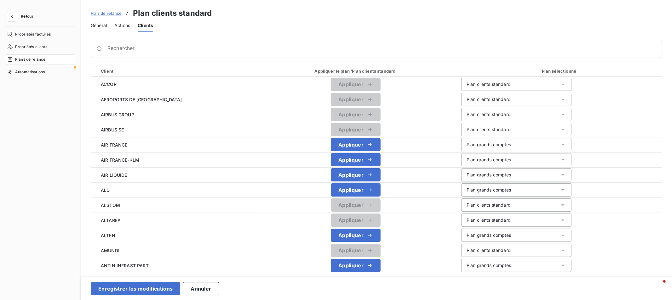
click at [123, 23] on span "Actions" at bounding box center [122, 25] width 16 height 6
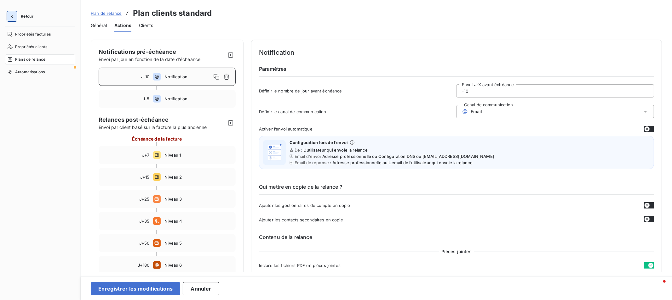
click at [13, 16] on icon "button" at bounding box center [12, 16] width 6 height 6
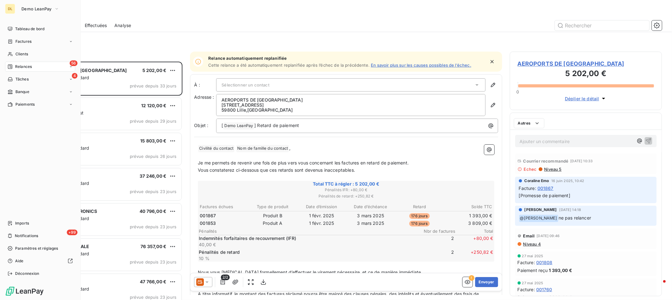
scroll to position [233, 147]
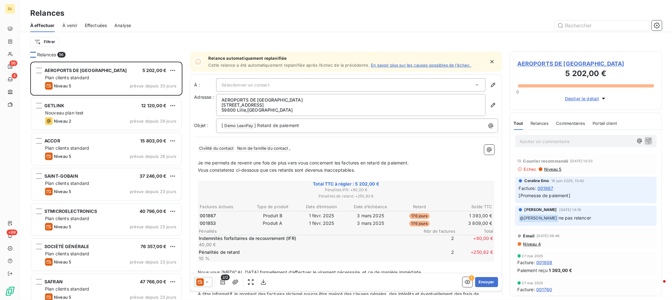
click at [34, 54] on div at bounding box center [33, 55] width 6 height 6
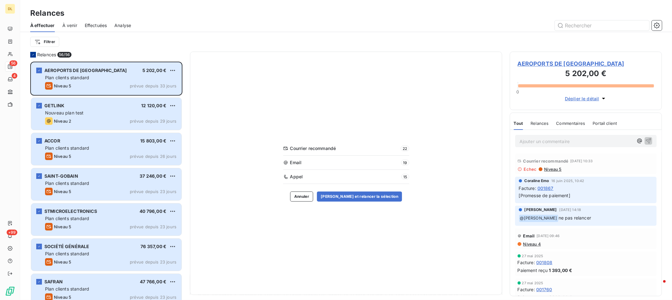
click at [32, 55] on icon at bounding box center [33, 55] width 4 height 4
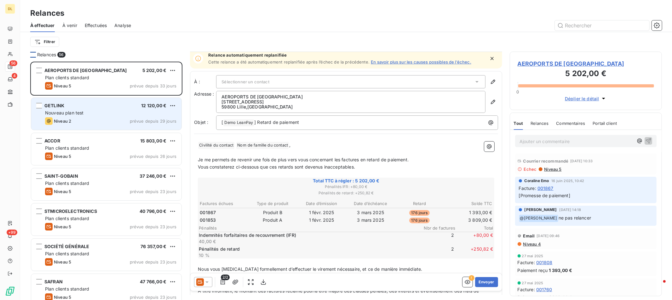
scroll to position [0, 0]
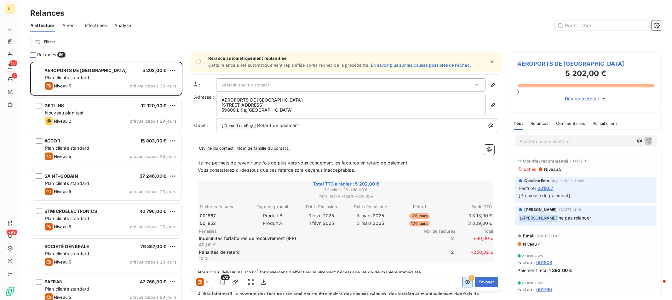
click at [464, 284] on icon "button" at bounding box center [467, 282] width 6 height 6
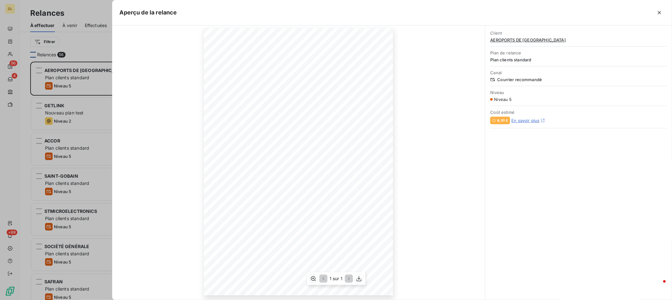
scroll to position [28, 0]
click at [657, 11] on icon "button" at bounding box center [659, 12] width 6 height 6
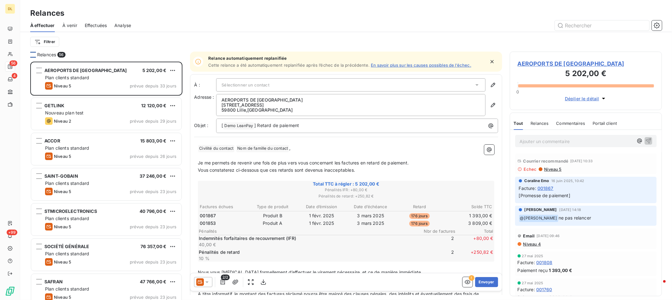
click at [67, 25] on span "À venir" at bounding box center [69, 25] width 15 height 6
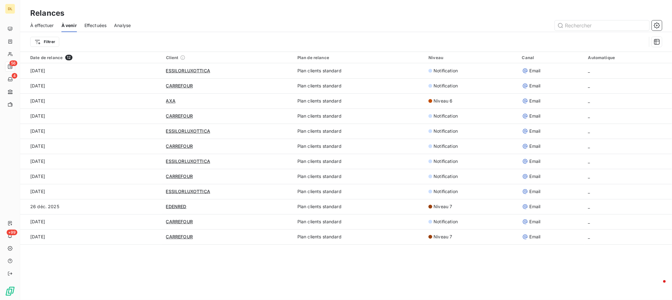
click at [96, 23] on span "Effectuées" at bounding box center [95, 25] width 22 height 6
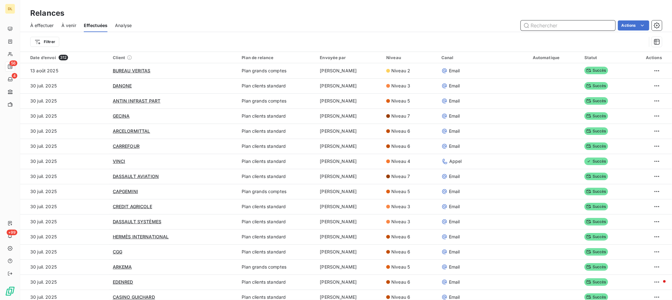
click at [126, 28] on span "Analyse" at bounding box center [123, 25] width 17 height 6
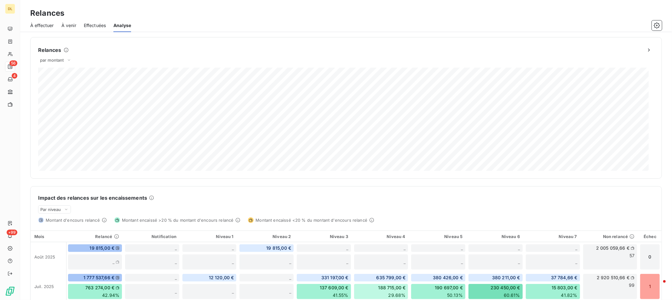
click at [45, 28] on span "À effectuer" at bounding box center [42, 25] width 24 height 6
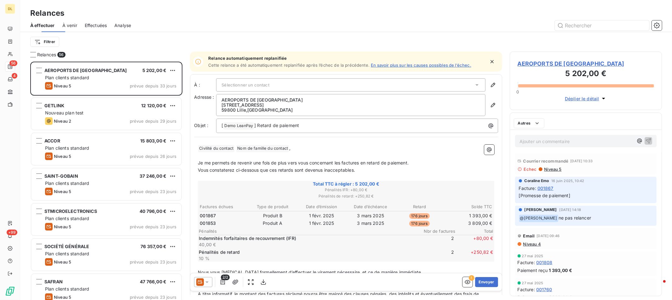
scroll to position [233, 147]
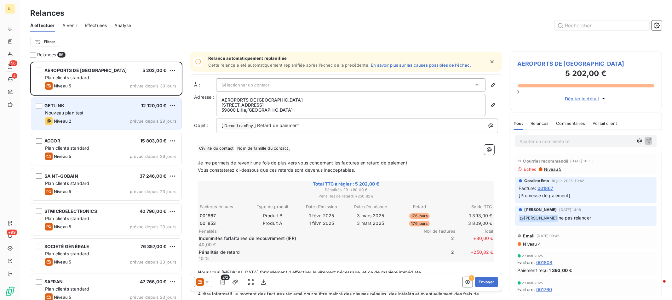
click at [96, 108] on div "GETLINK 12 120,00 €" at bounding box center [110, 106] width 131 height 6
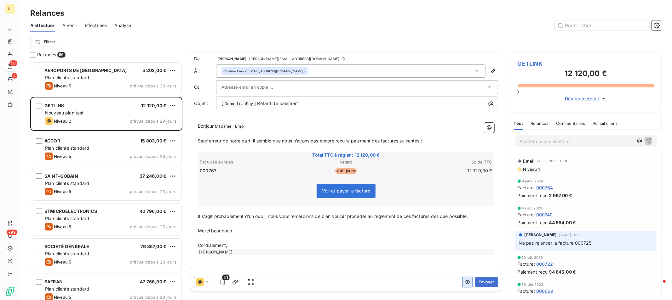
click at [467, 283] on icon "button" at bounding box center [467, 282] width 6 height 6
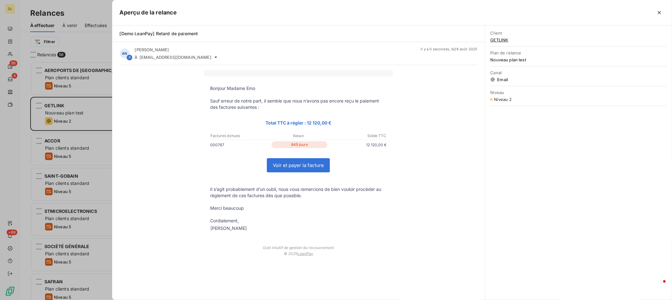
scroll to position [233, 147]
click at [660, 14] on icon "button" at bounding box center [659, 12] width 6 height 6
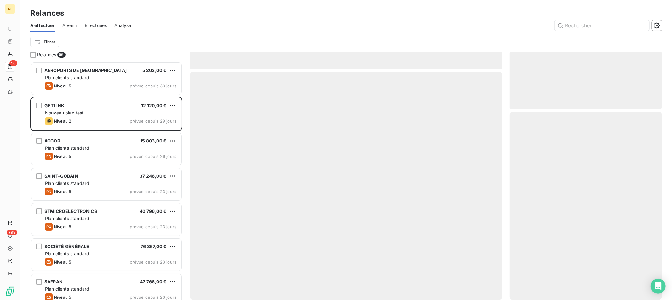
scroll to position [233, 147]
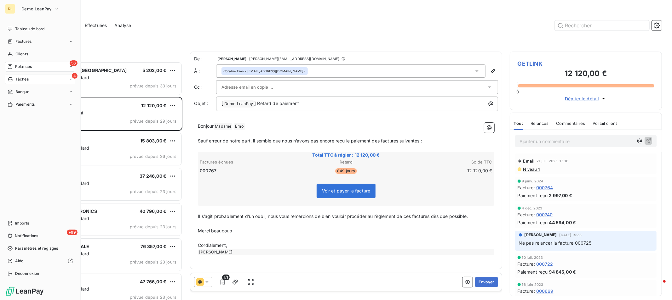
click at [23, 78] on span "Tâches" at bounding box center [21, 80] width 13 height 6
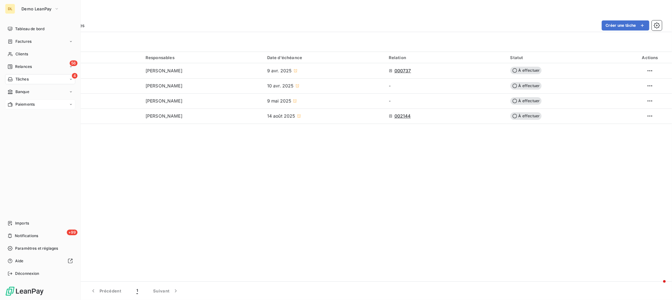
click at [57, 108] on div "Paiements" at bounding box center [40, 104] width 70 height 10
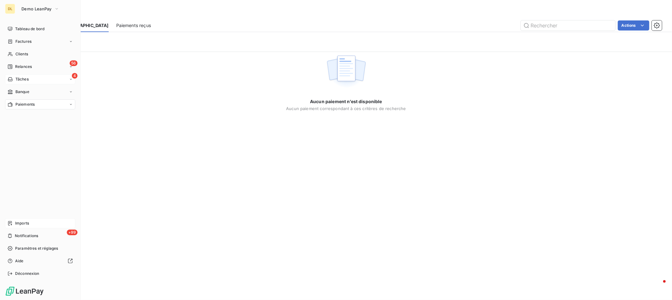
click at [27, 224] on span "Imports" at bounding box center [22, 224] width 14 height 6
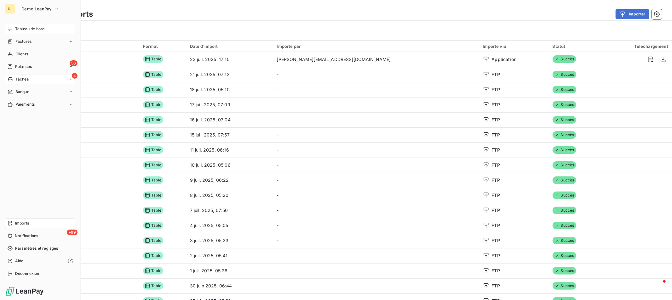
click at [28, 29] on span "Tableau de bord" at bounding box center [29, 29] width 29 height 6
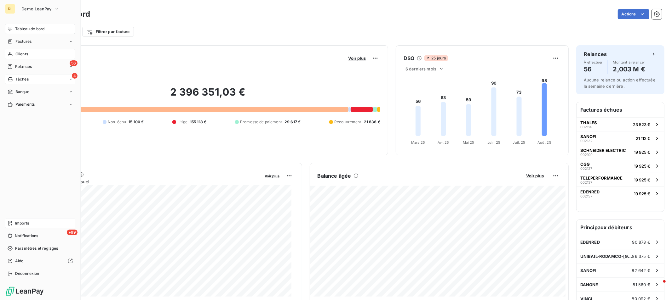
click at [23, 53] on span "Clients" at bounding box center [21, 54] width 13 height 6
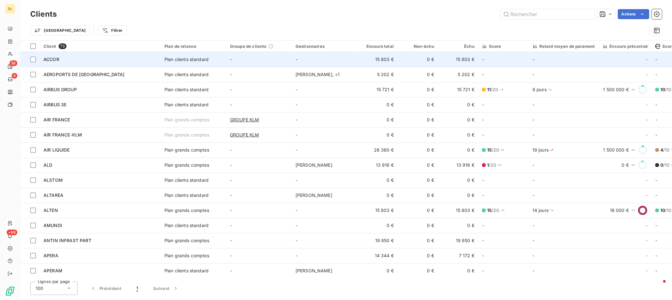
click at [126, 61] on div "ACCOR" at bounding box center [99, 59] width 113 height 6
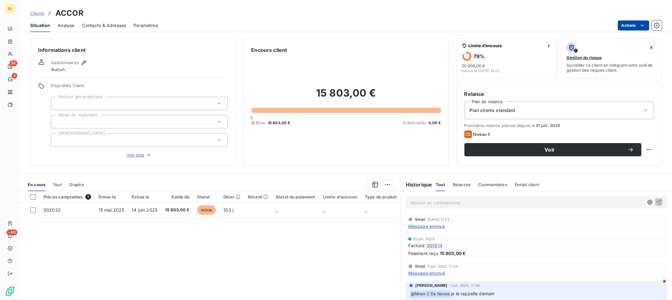
click at [634, 23] on html "DL 56 4 +99 Clients ACCOR Situation Analyse Contacts & Adresses Paramètres Acti…" at bounding box center [336, 150] width 672 height 300
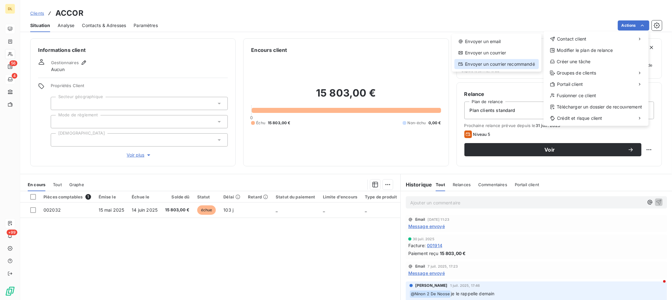
click at [506, 64] on div "Envoyer un courrier recommandé" at bounding box center [496, 64] width 84 height 10
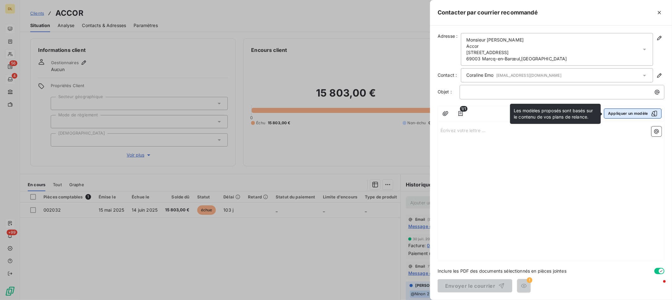
click at [631, 117] on button "Appliquer un modèle" at bounding box center [633, 114] width 58 height 10
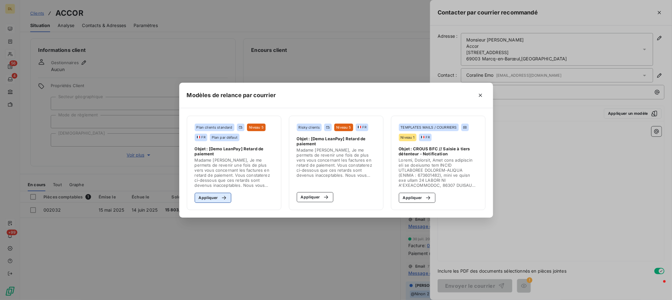
click at [213, 199] on button "Appliquer" at bounding box center [213, 198] width 37 height 10
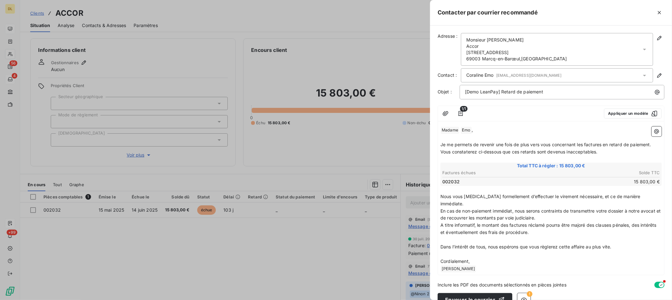
scroll to position [5, 0]
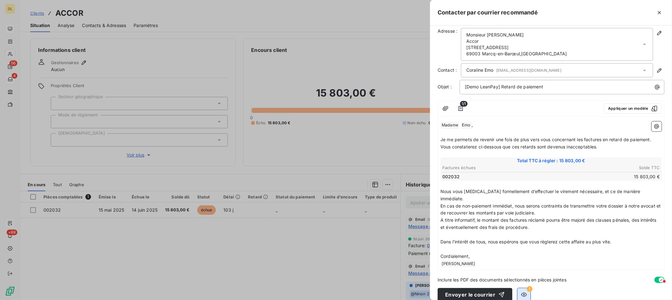
click at [525, 288] on button "button" at bounding box center [523, 294] width 13 height 13
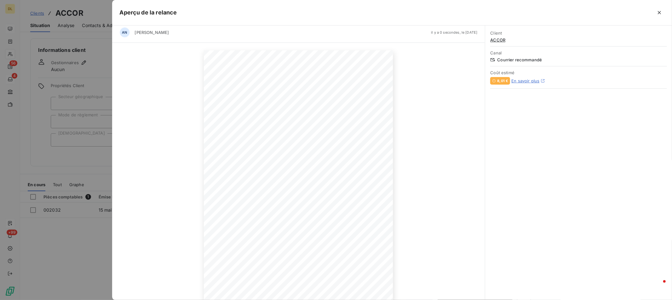
scroll to position [0, 0]
click at [660, 13] on icon "button" at bounding box center [658, 12] width 3 height 3
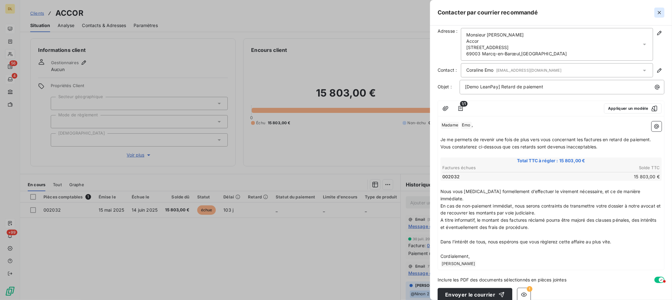
click at [660, 11] on icon "button" at bounding box center [659, 12] width 6 height 6
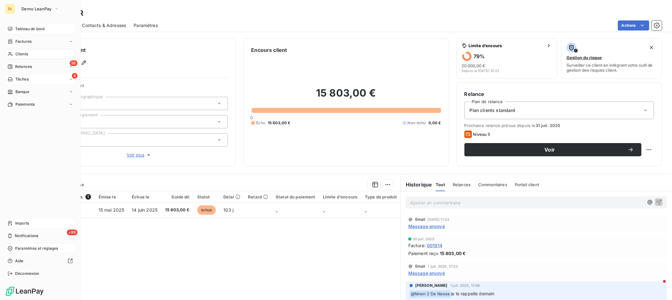
click at [9, 249] on icon at bounding box center [10, 248] width 5 height 5
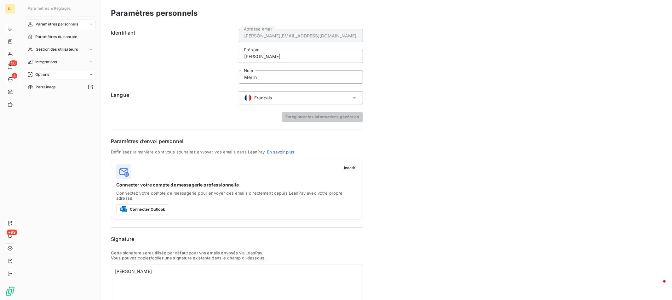
click at [87, 71] on div "Options" at bounding box center [60, 75] width 70 height 10
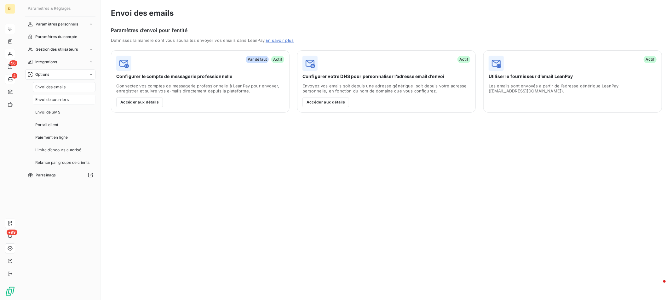
click at [80, 96] on div "Envoi de courriers" at bounding box center [64, 100] width 63 height 10
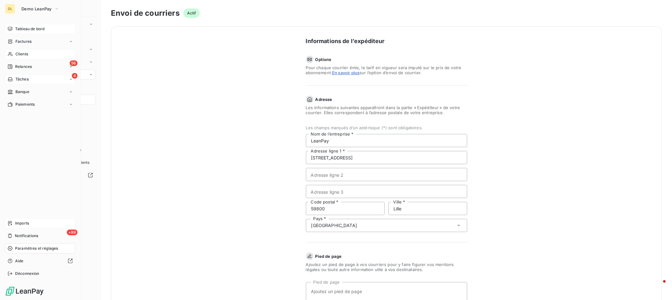
click at [14, 30] on div "Tableau de bord" at bounding box center [40, 29] width 70 height 10
